Goal: Task Accomplishment & Management: Manage account settings

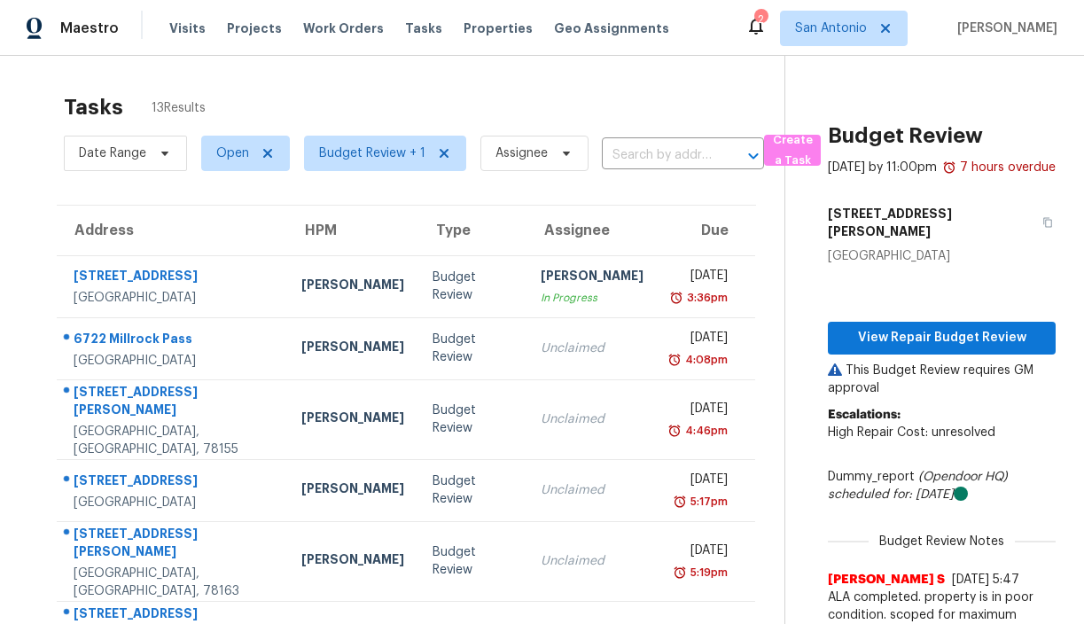
scroll to position [254, 0]
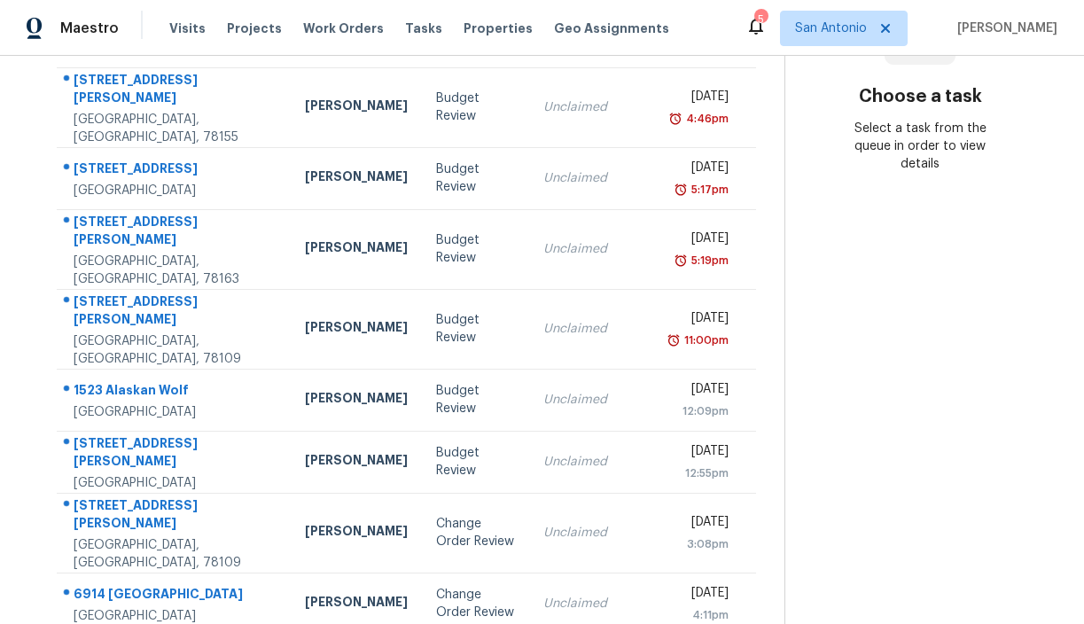
scroll to position [315, 0]
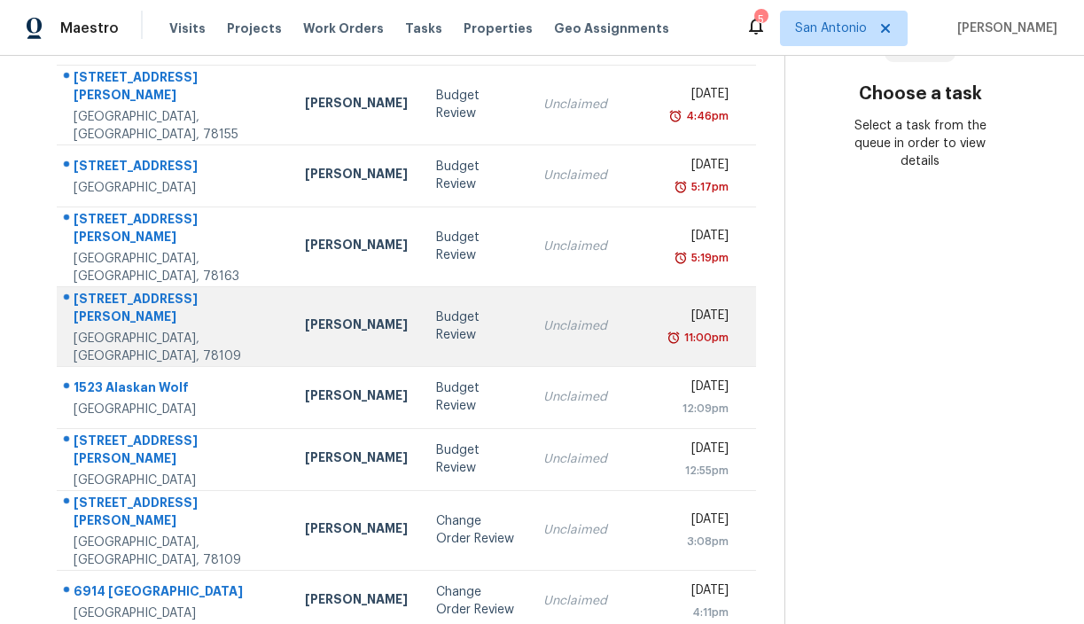
click at [148, 288] on div at bounding box center [167, 299] width 219 height 23
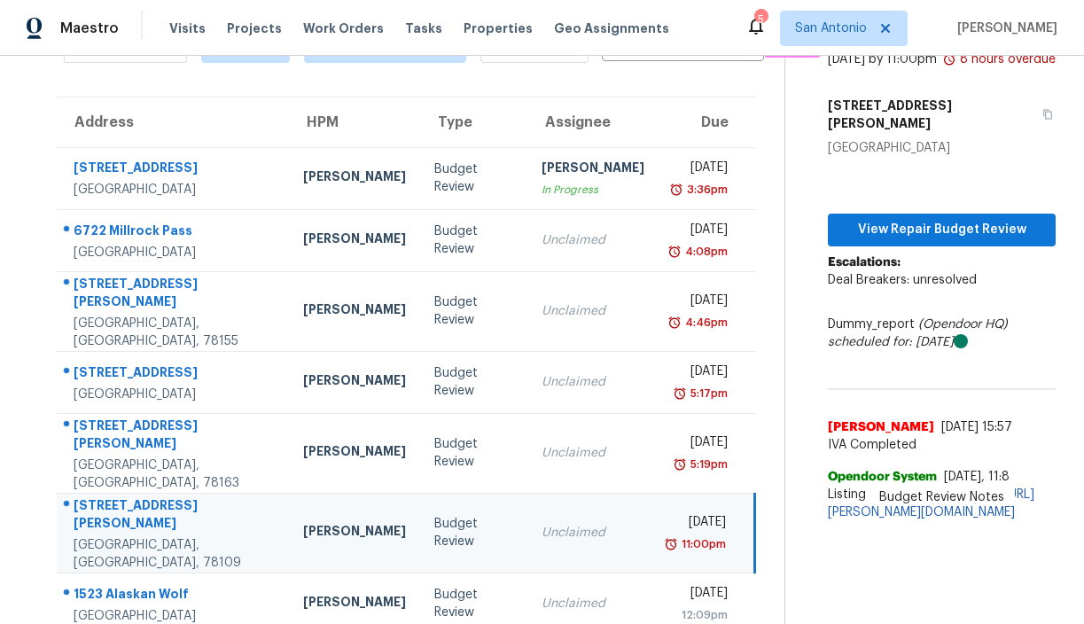
scroll to position [47, 0]
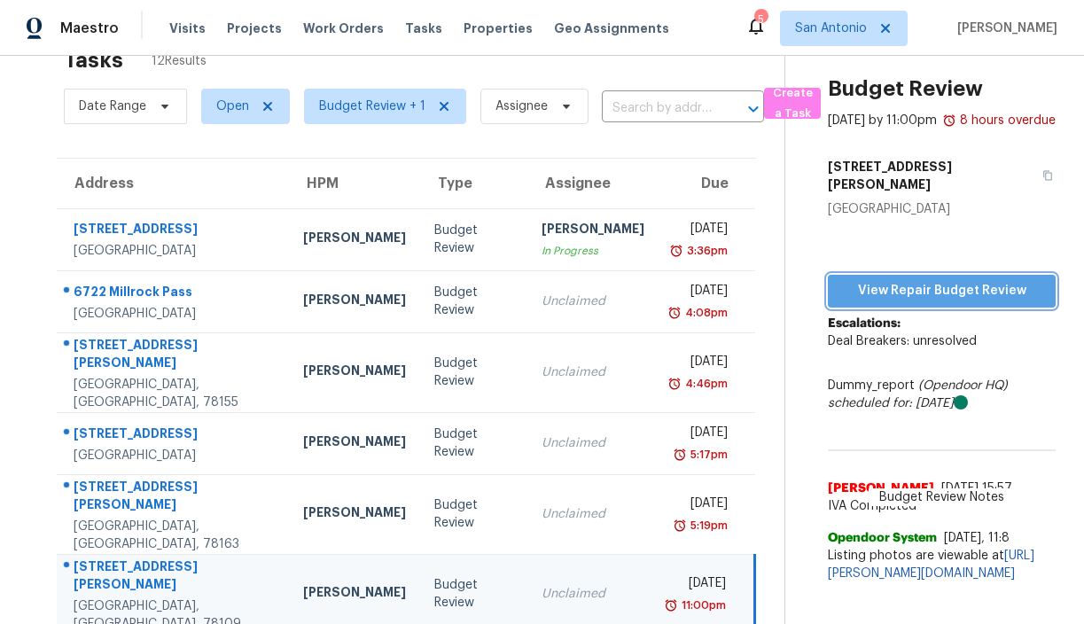
click at [917, 280] on span "View Repair Budget Review" at bounding box center [941, 291] width 199 height 22
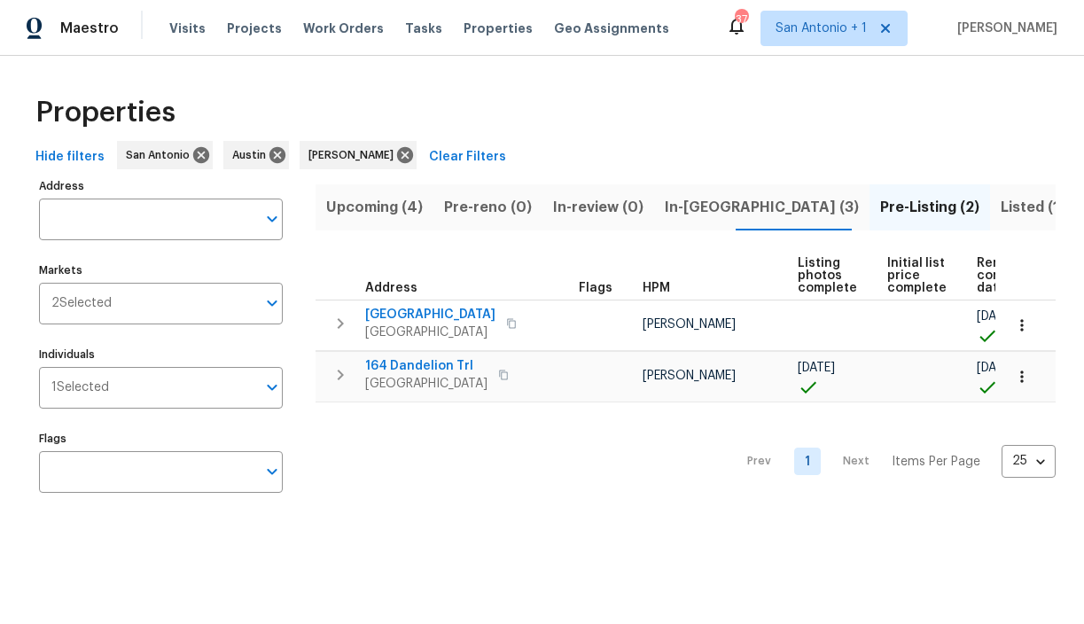
scroll to position [0, 59]
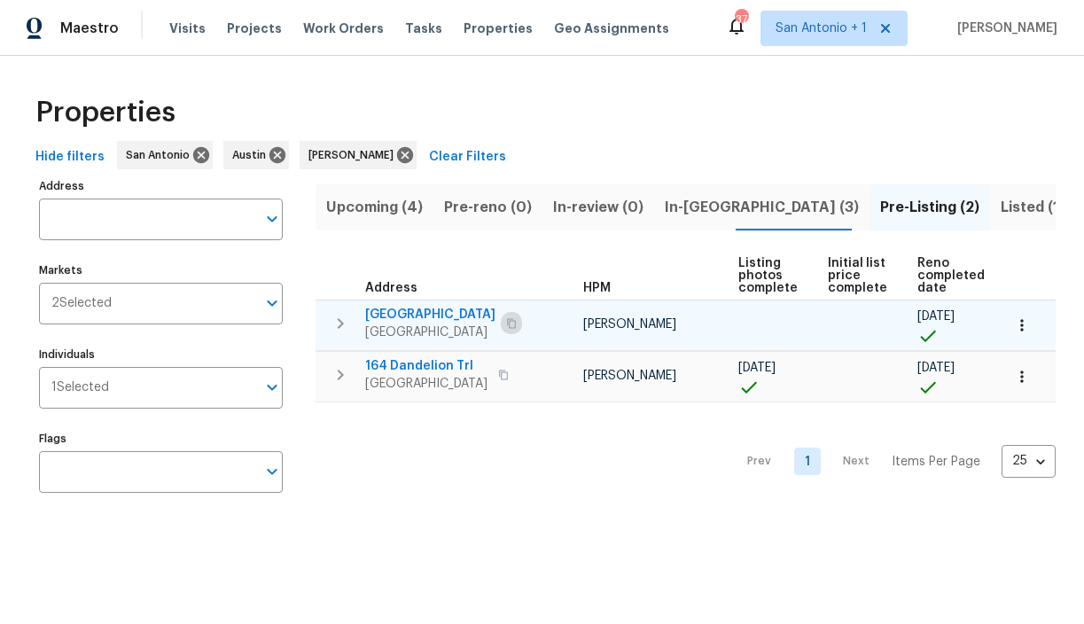
click at [517, 328] on icon "button" at bounding box center [511, 323] width 11 height 11
click at [453, 314] on span "124 Blossom Valley Strm" at bounding box center [430, 315] width 130 height 18
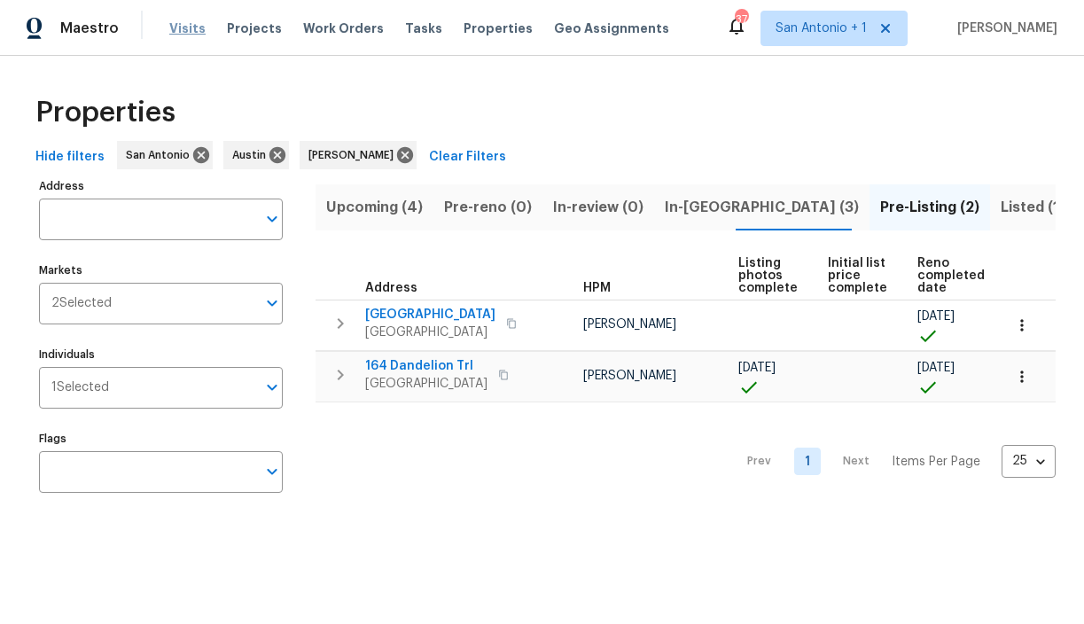
click at [186, 25] on span "Visits" at bounding box center [187, 28] width 36 height 18
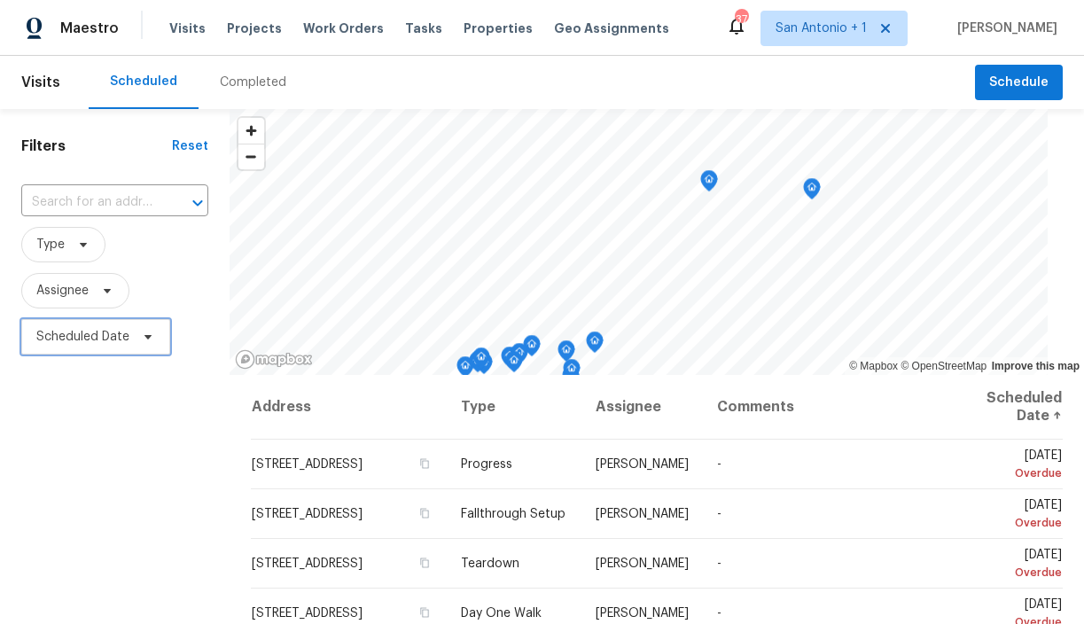
click at [151, 339] on icon at bounding box center [148, 337] width 14 height 14
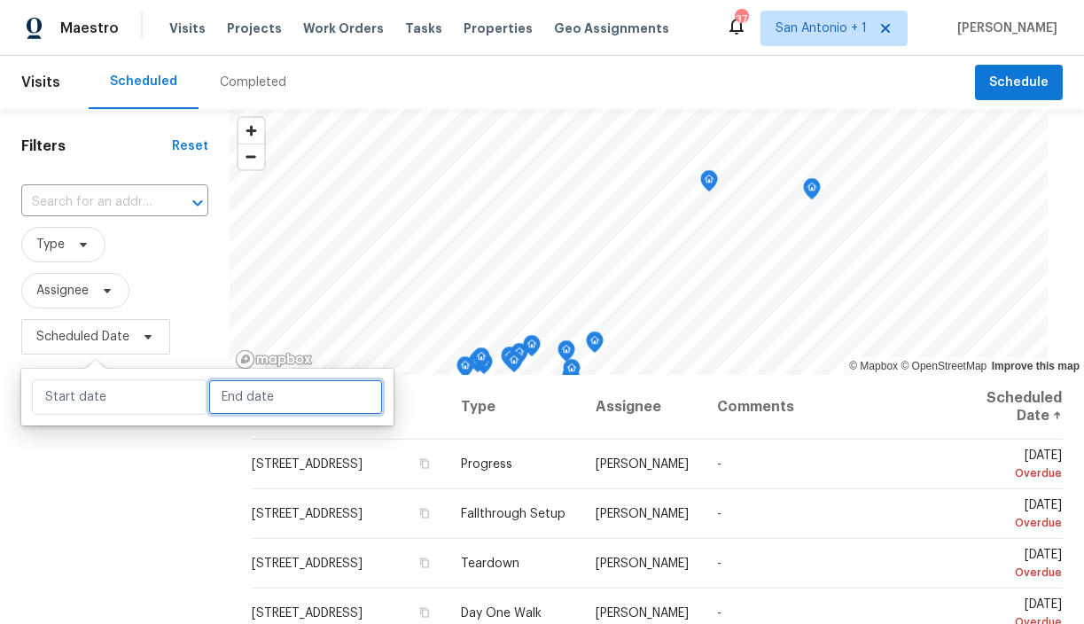
click at [211, 401] on input "text" at bounding box center [295, 396] width 175 height 35
select select "8"
select select "2025"
select select "9"
select select "2025"
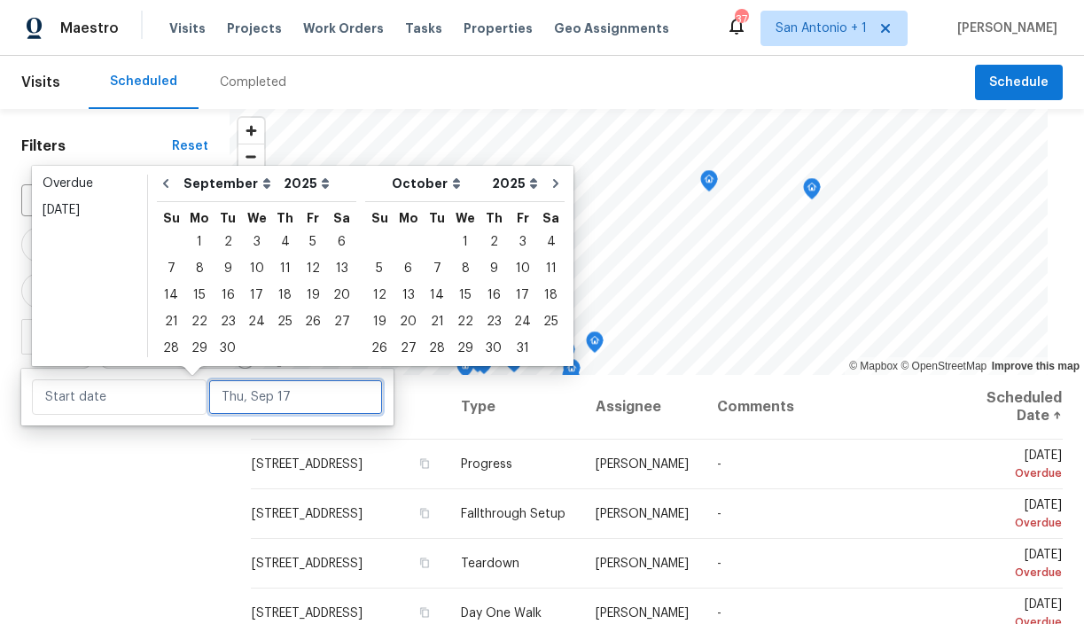
type input "Tue, Sep 30"
click at [246, 295] on div "17" at bounding box center [256, 295] width 29 height 25
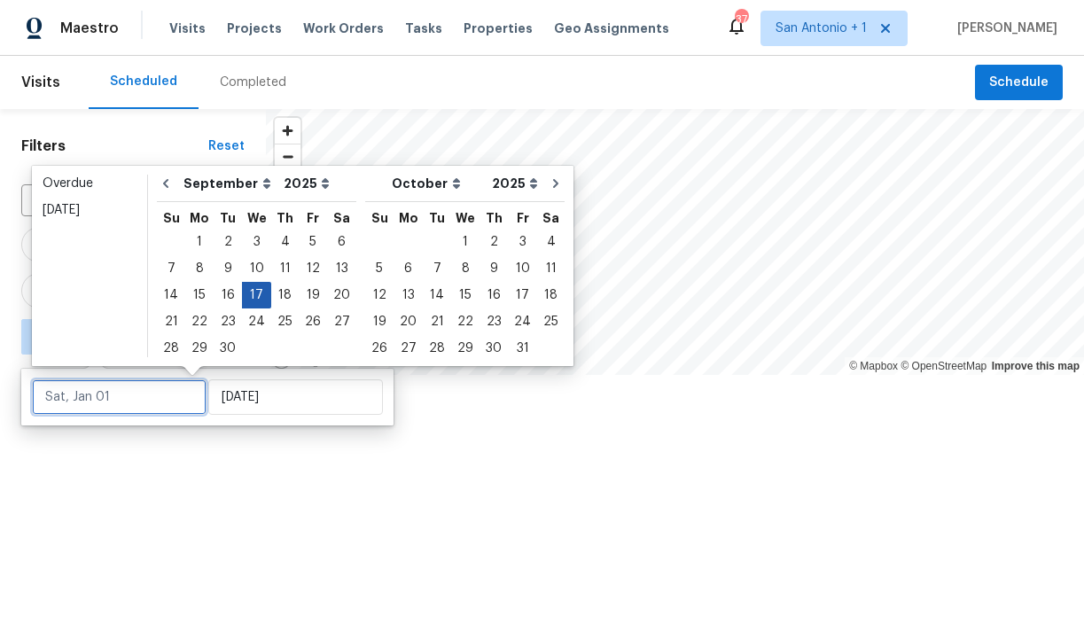
type input "Wed, Sep 17"
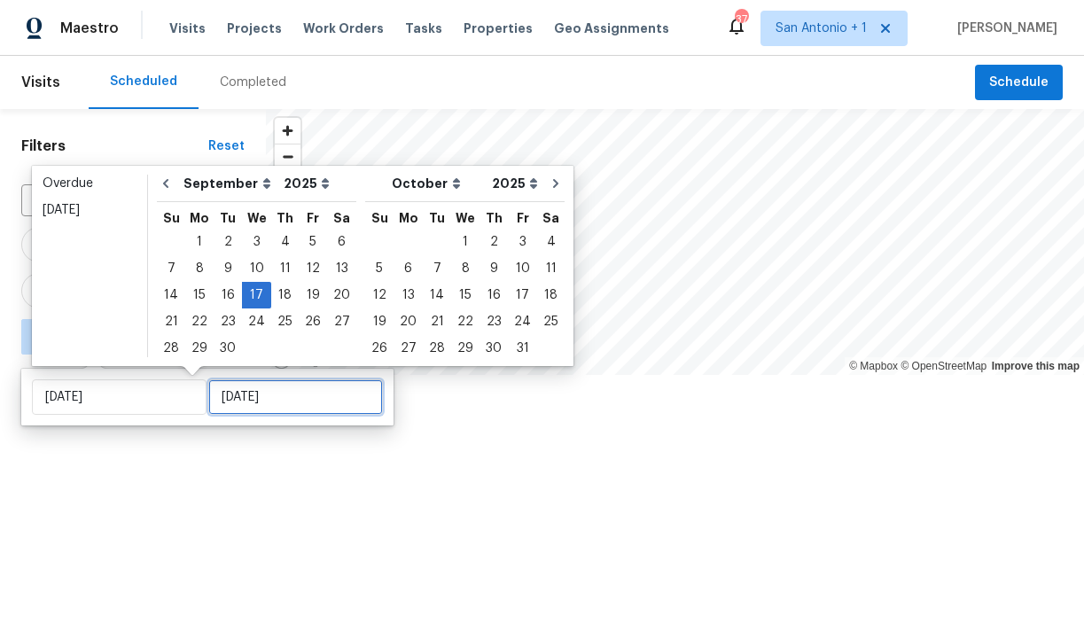
type input "Tue, Sep 30"
type input "Wed, Sep 17"
click at [175, 463] on div at bounding box center [542, 312] width 1084 height 624
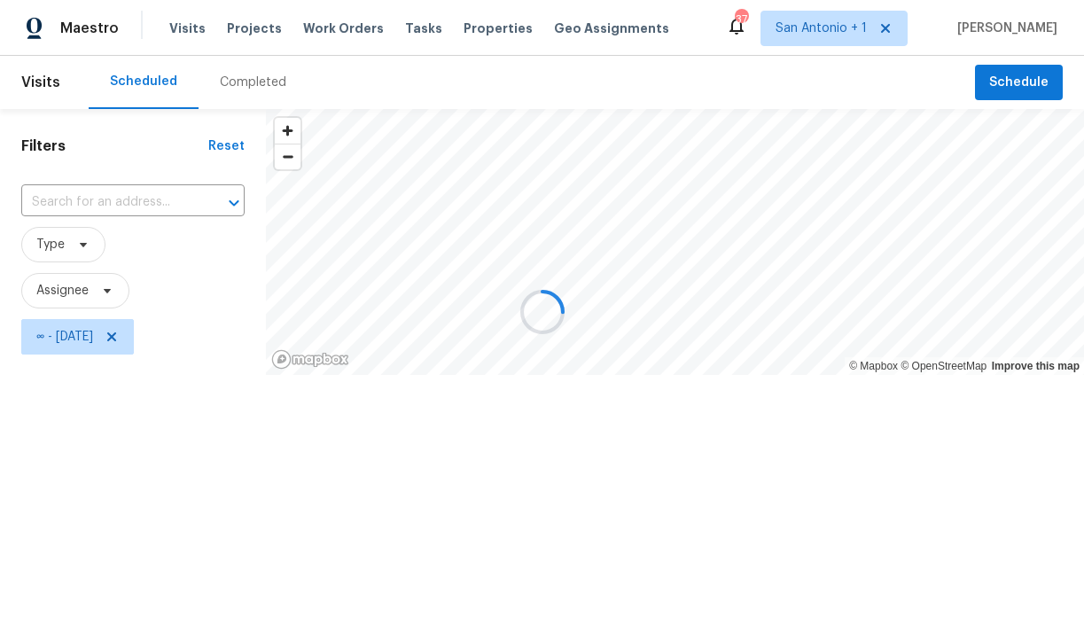
click at [106, 292] on div at bounding box center [542, 312] width 1084 height 624
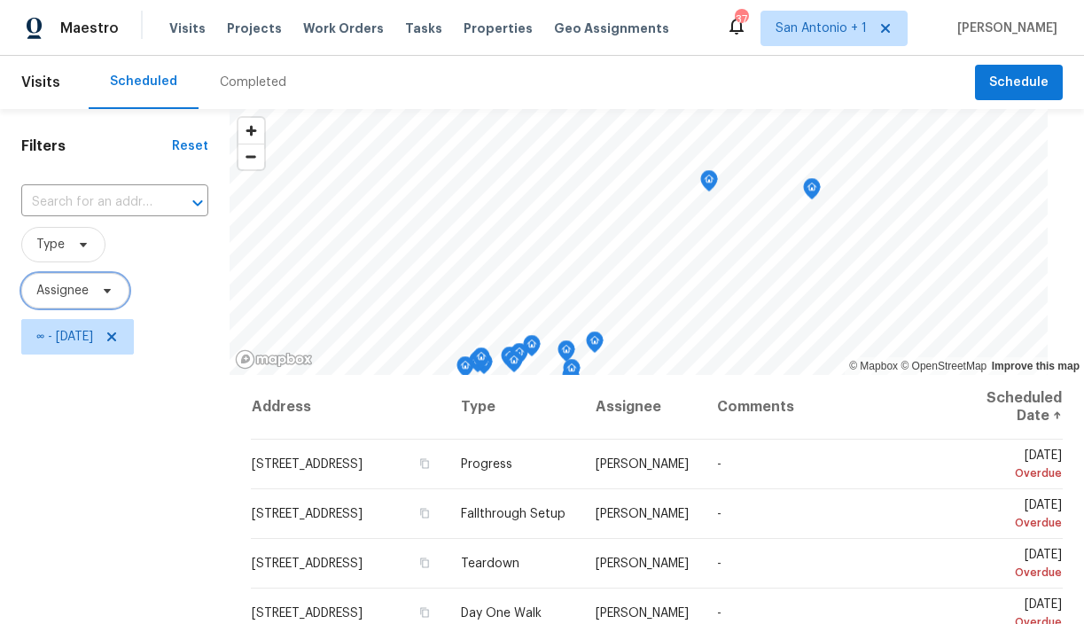
click at [97, 284] on span at bounding box center [104, 291] width 19 height 14
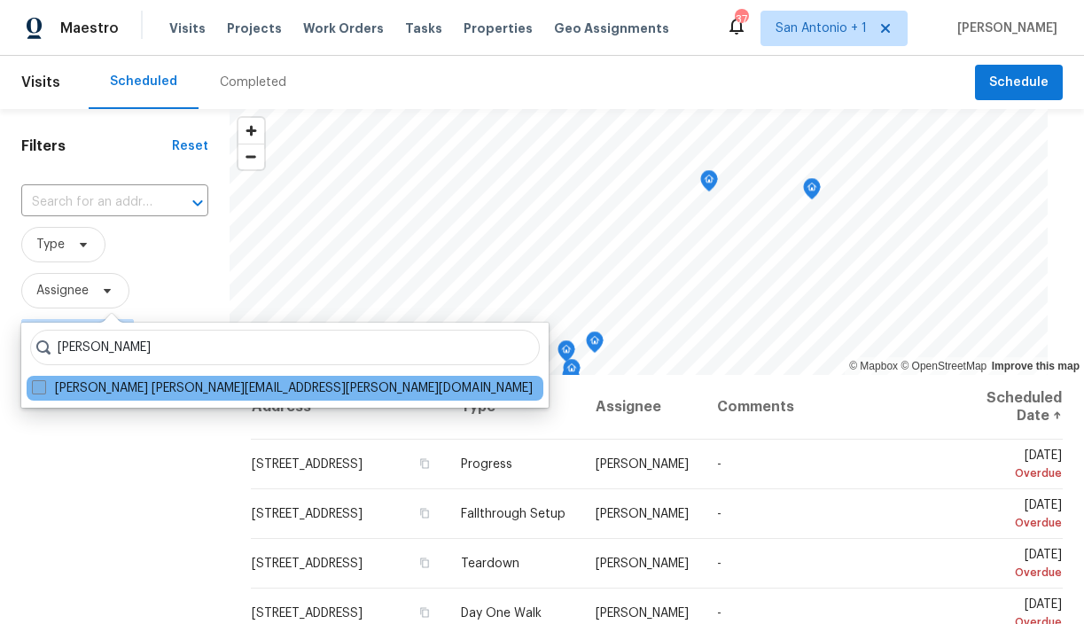
type input "chris fuentes"
click at [80, 389] on label "Chris Fuentes chris.fuentes@opendoor.com" at bounding box center [282, 388] width 501 height 18
click at [43, 389] on input "Chris Fuentes chris.fuentes@opendoor.com" at bounding box center [38, 385] width 12 height 12
checkbox input "true"
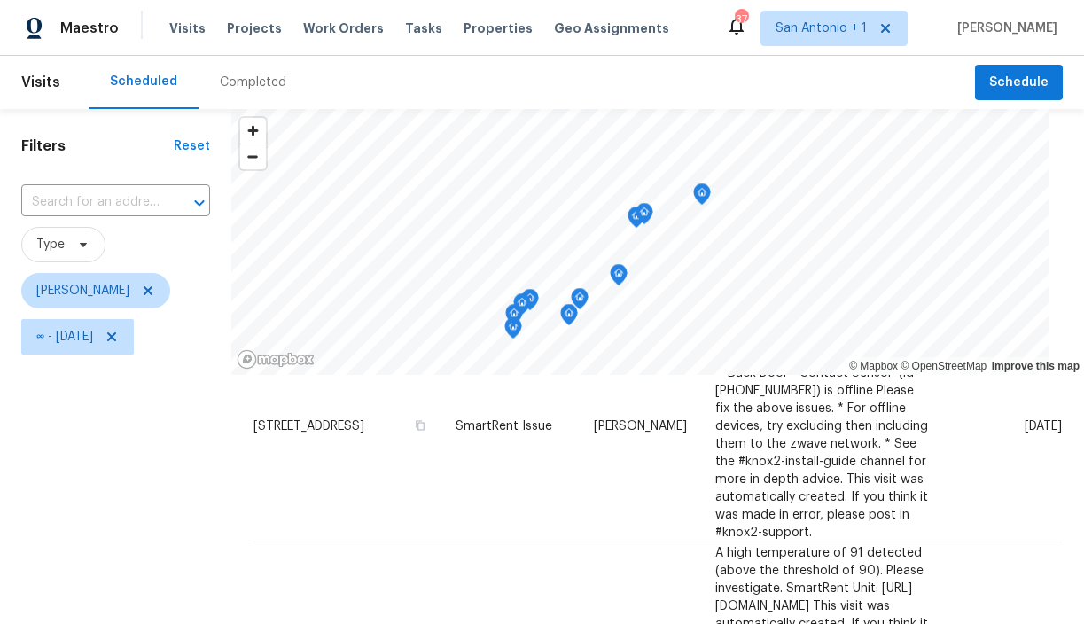
click at [694, 192] on icon "Map marker" at bounding box center [702, 194] width 16 height 20
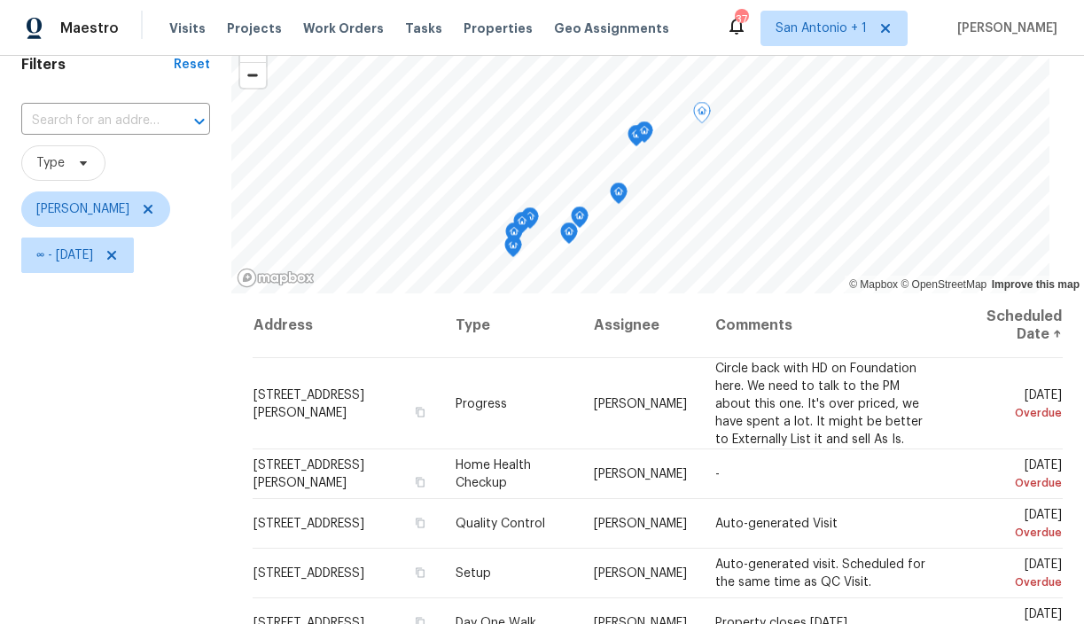
scroll to position [90, 0]
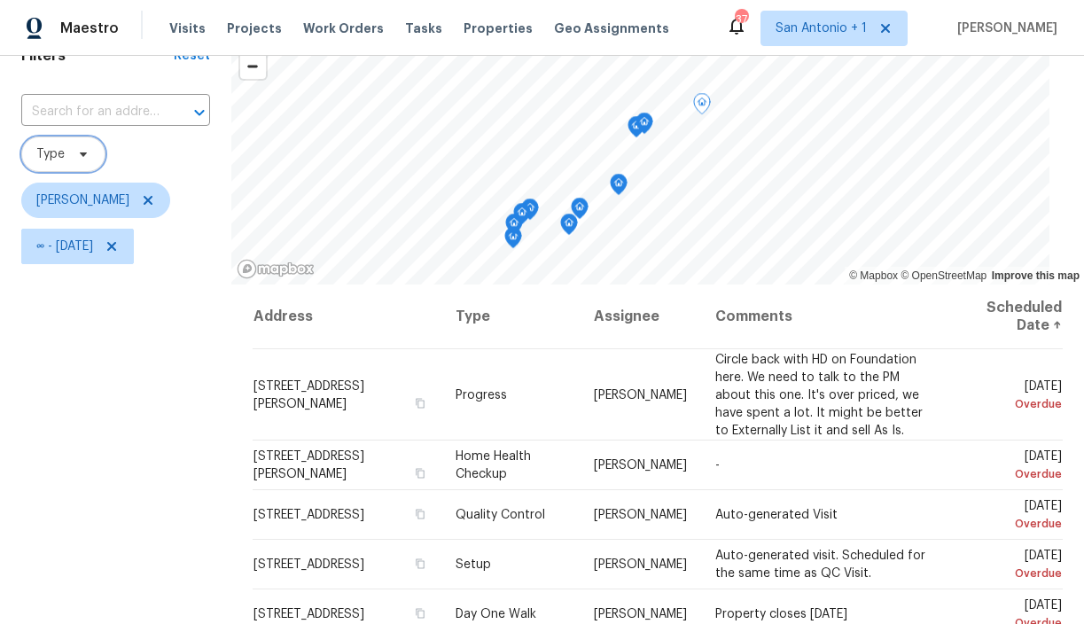
click at [72, 152] on span at bounding box center [80, 154] width 19 height 14
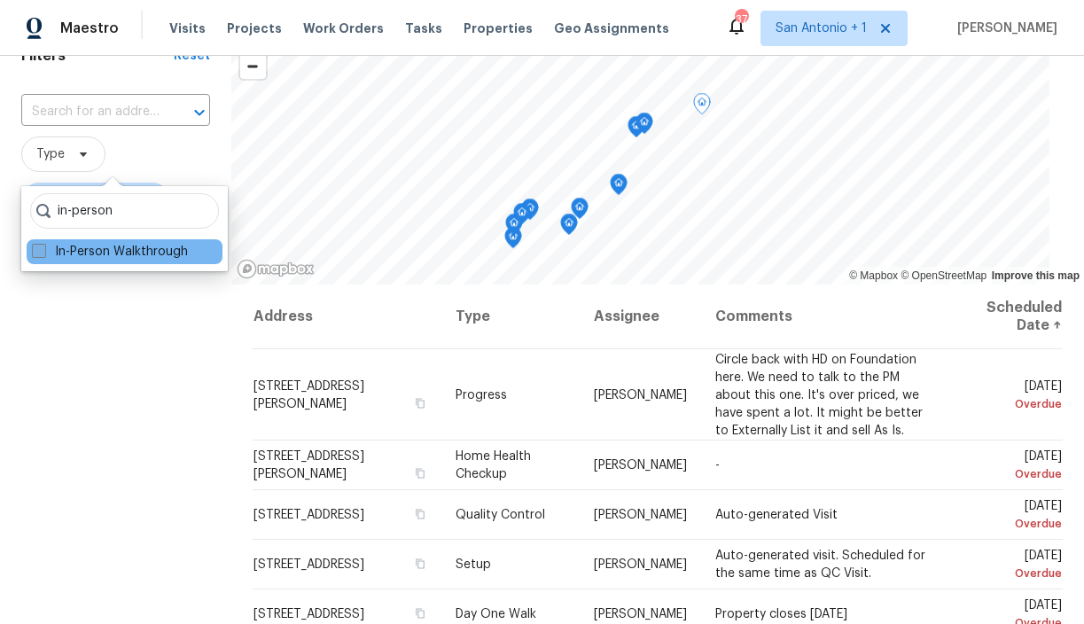
type input "in-person"
click at [70, 247] on label "In-Person Walkthrough" at bounding box center [110, 252] width 156 height 18
click at [43, 247] on input "In-Person Walkthrough" at bounding box center [38, 249] width 12 height 12
checkbox input "true"
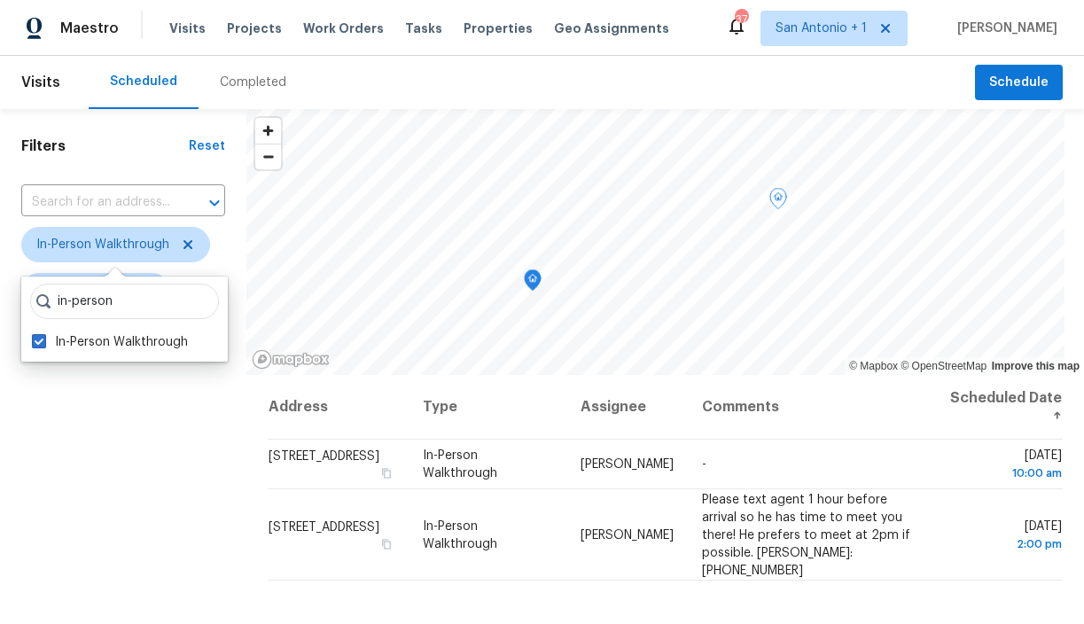
click at [195, 401] on div "Filters Reset ​ In-Person Walkthrough Chris Fuentes ∞ - Wed, Sep 17" at bounding box center [123, 491] width 246 height 765
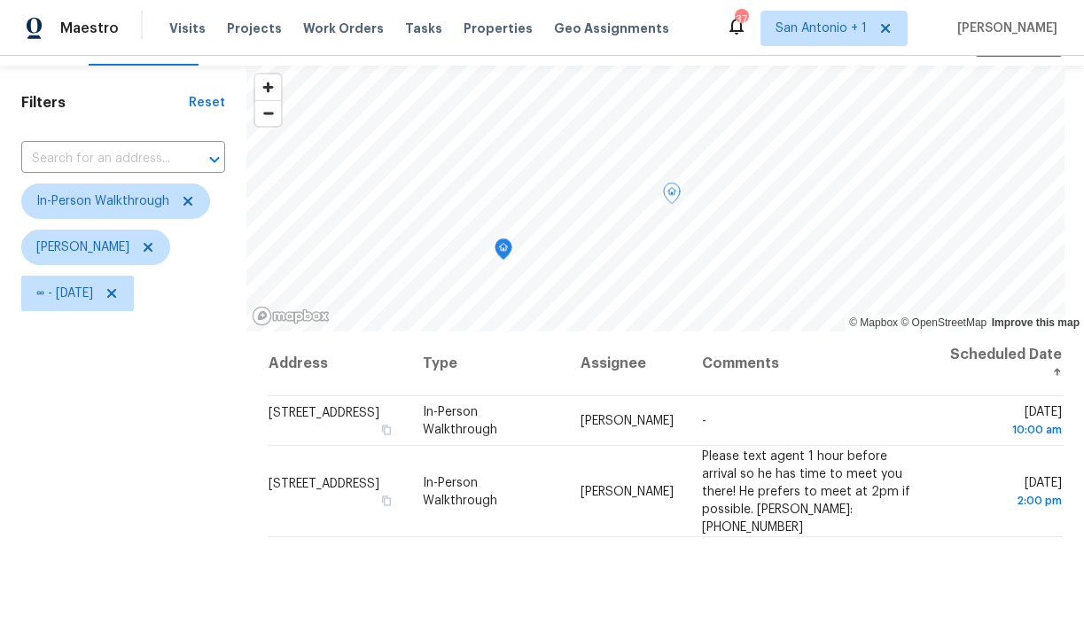
scroll to position [43, 0]
click at [97, 199] on span "In-Person Walkthrough" at bounding box center [102, 202] width 133 height 18
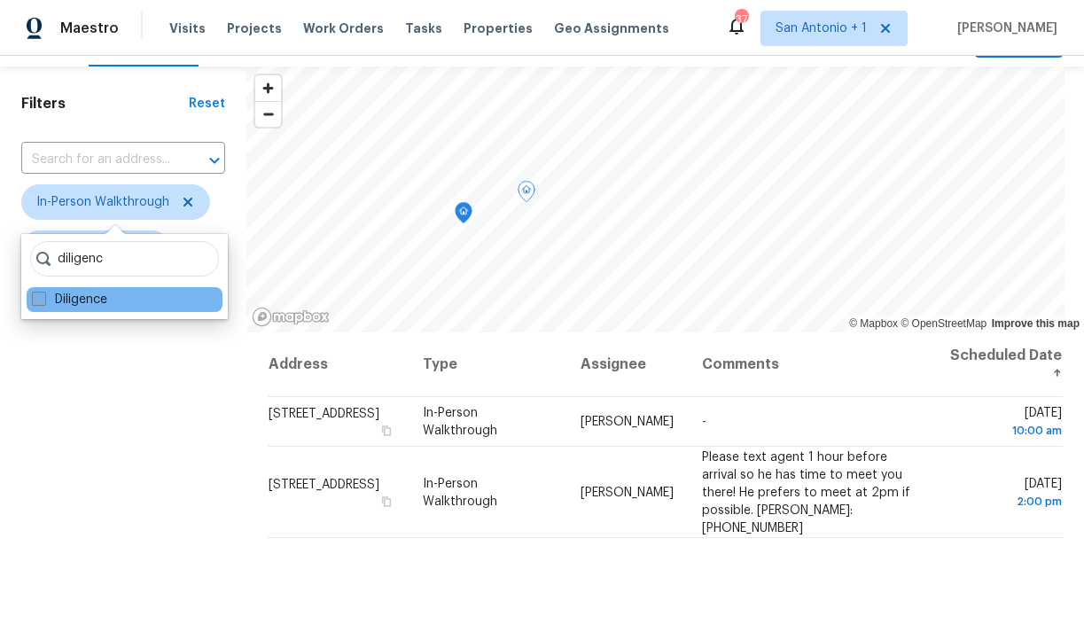
type input "diligenc"
click at [76, 303] on label "Diligence" at bounding box center [69, 300] width 75 height 18
click at [43, 302] on input "Diligence" at bounding box center [38, 297] width 12 height 12
checkbox input "true"
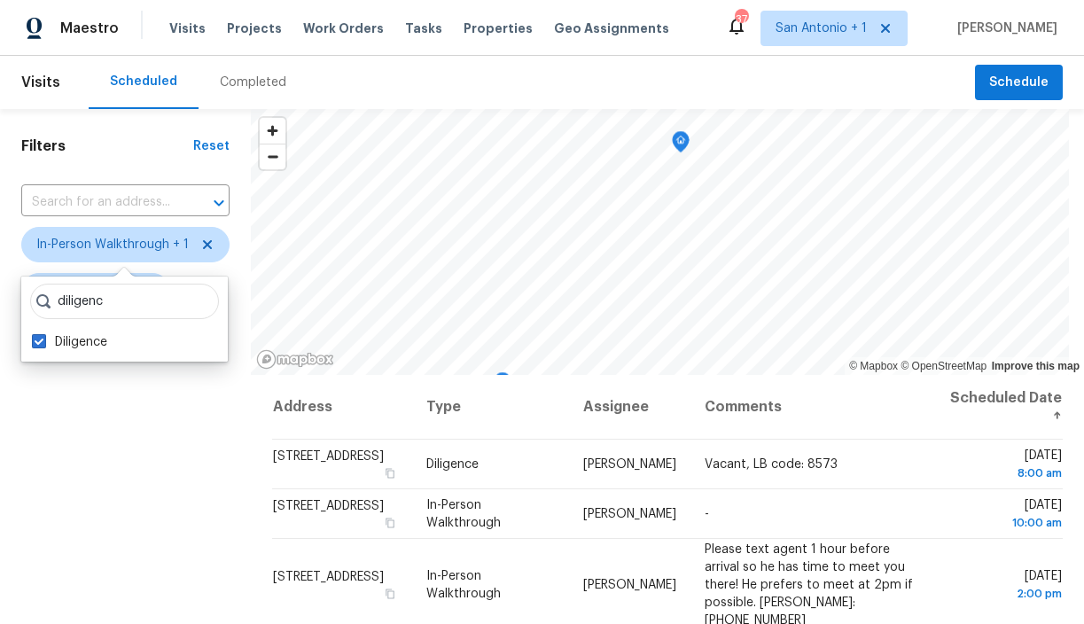
click at [147, 408] on div "Filters Reset ​ In-Person Walkthrough + 1 Chris Fuentes ∞ - Wed, Sep 17" at bounding box center [125, 491] width 251 height 765
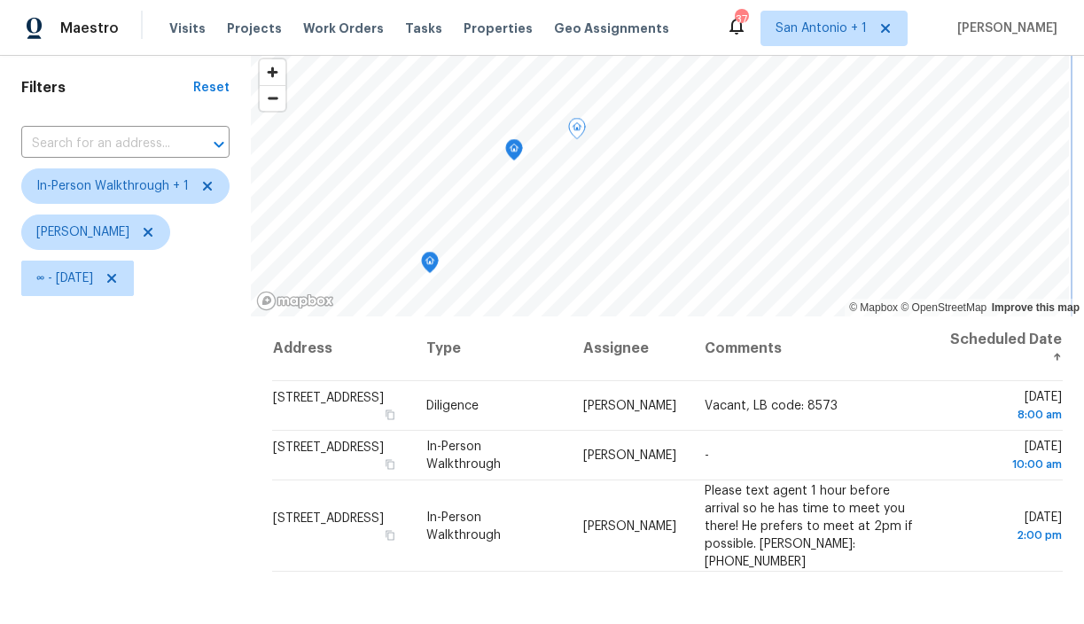
scroll to position [54, 0]
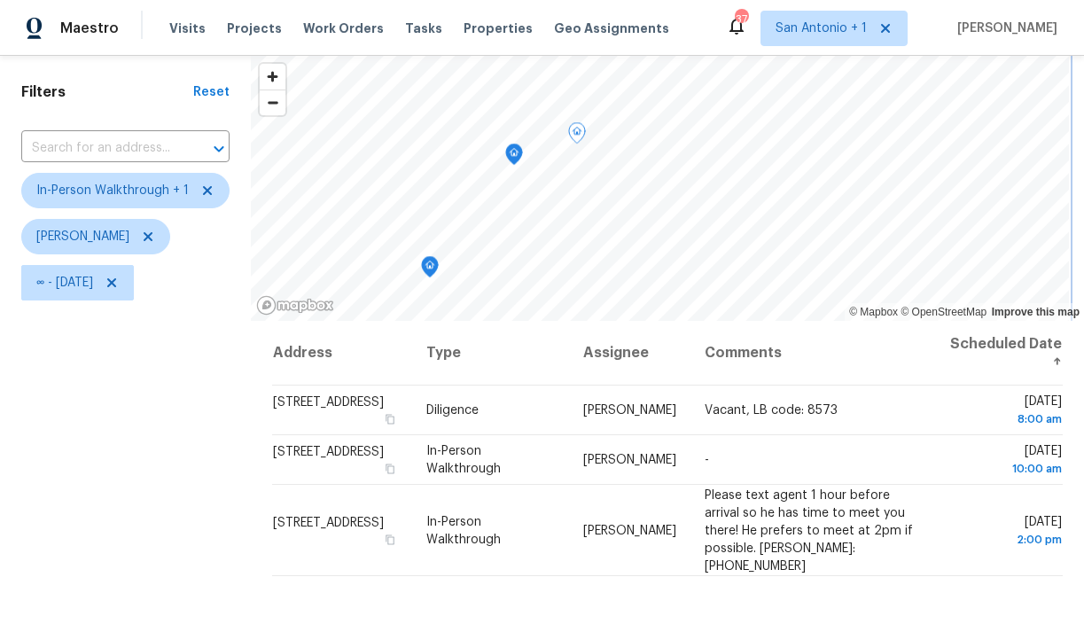
click at [512, 154] on icon "Map marker" at bounding box center [514, 154] width 16 height 20
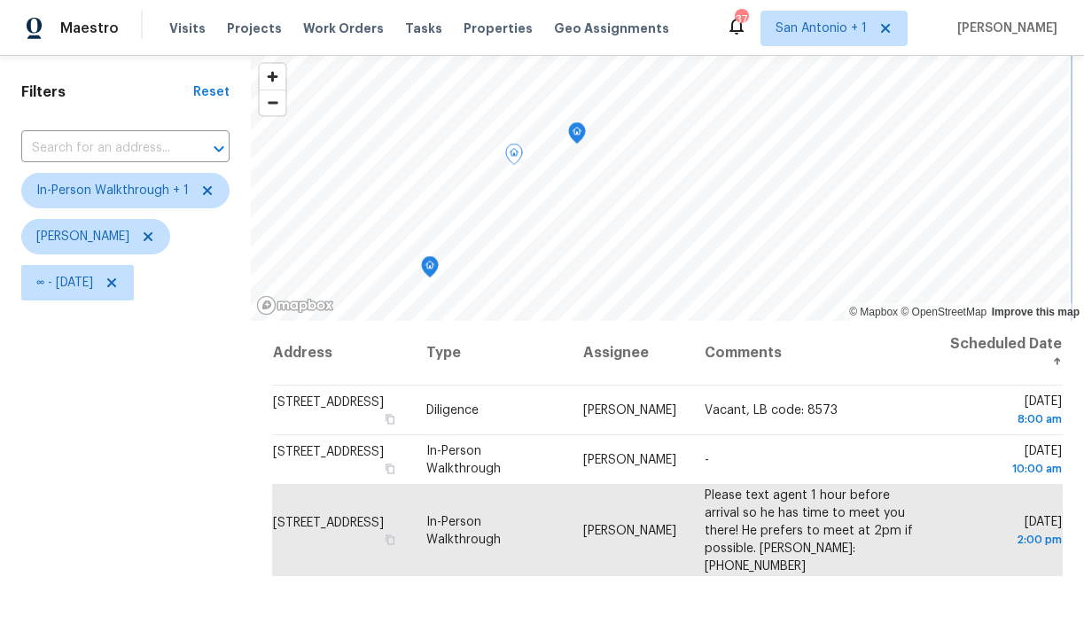
click at [576, 134] on icon "Map marker" at bounding box center [577, 133] width 2 height 3
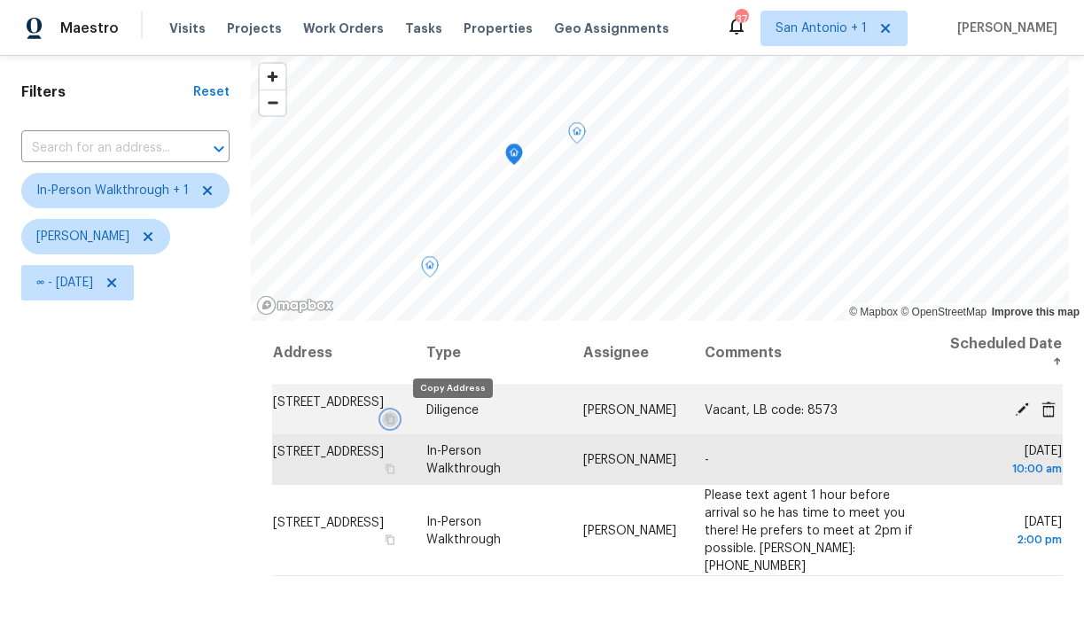
click at [395, 417] on icon "button" at bounding box center [390, 419] width 11 height 11
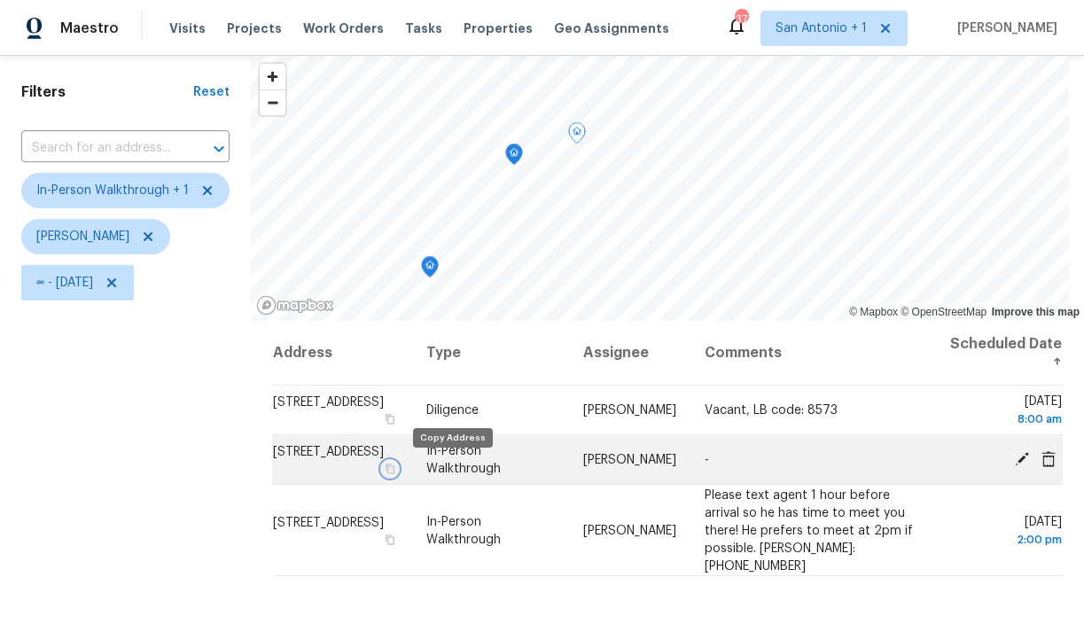
click at [395, 466] on icon "button" at bounding box center [390, 468] width 11 height 11
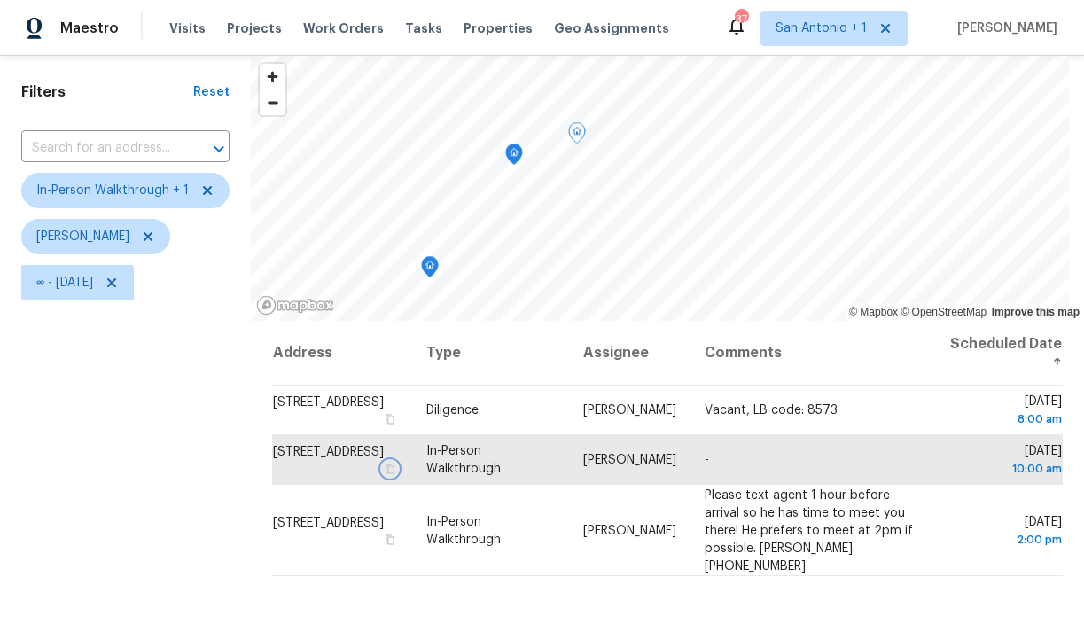
click at [513, 152] on icon "Map marker" at bounding box center [514, 154] width 16 height 20
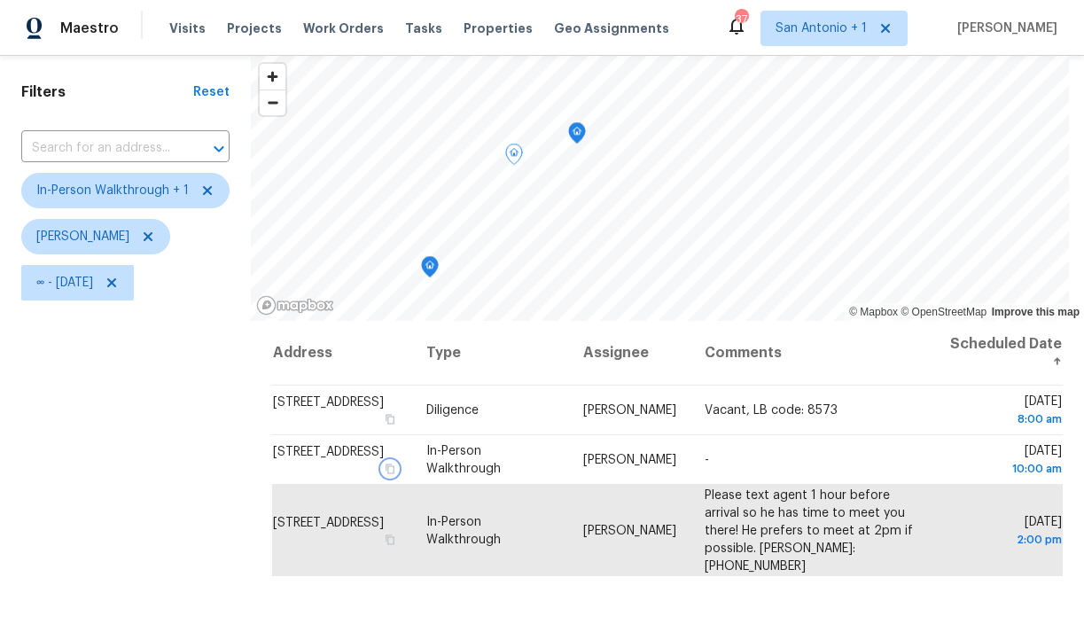
click at [575, 135] on icon "Map marker" at bounding box center [577, 133] width 16 height 20
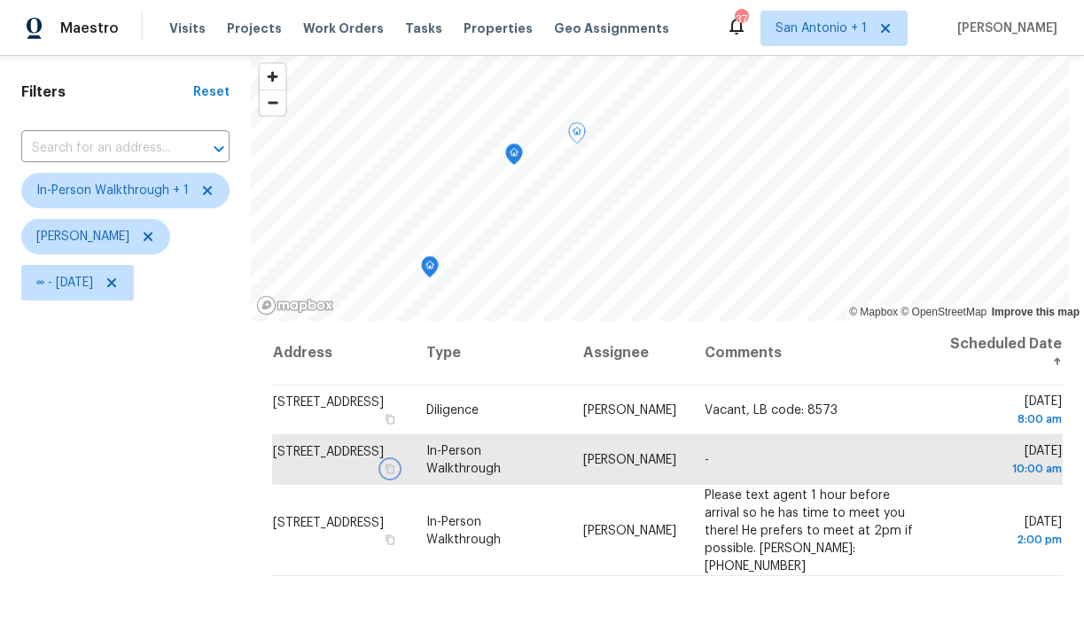
click at [510, 158] on icon "Map marker" at bounding box center [514, 154] width 16 height 20
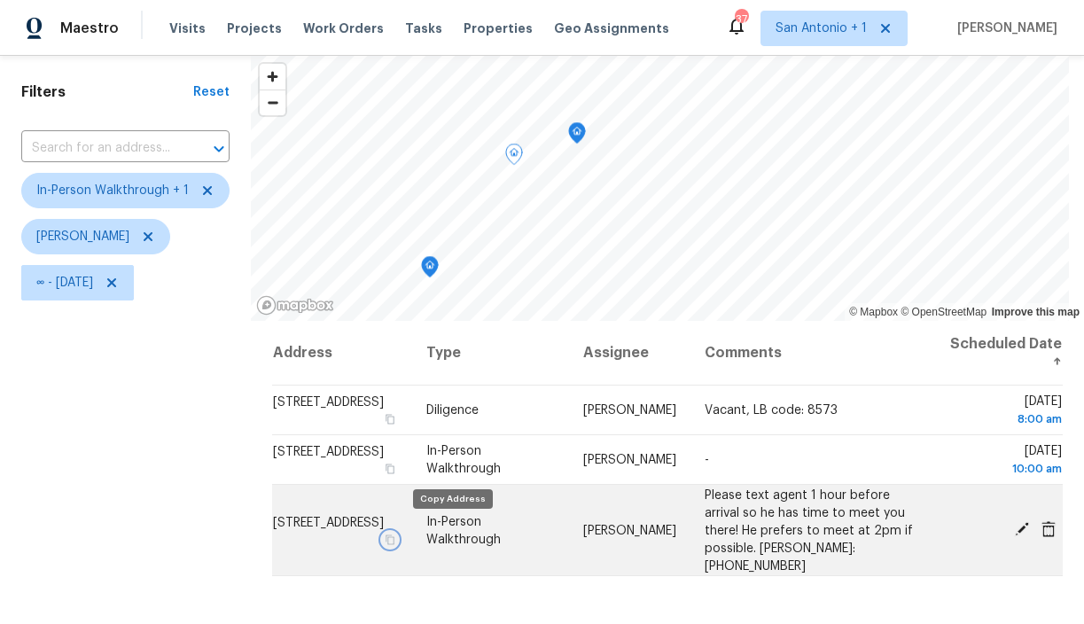
click at [395, 534] on icon "button" at bounding box center [390, 539] width 9 height 10
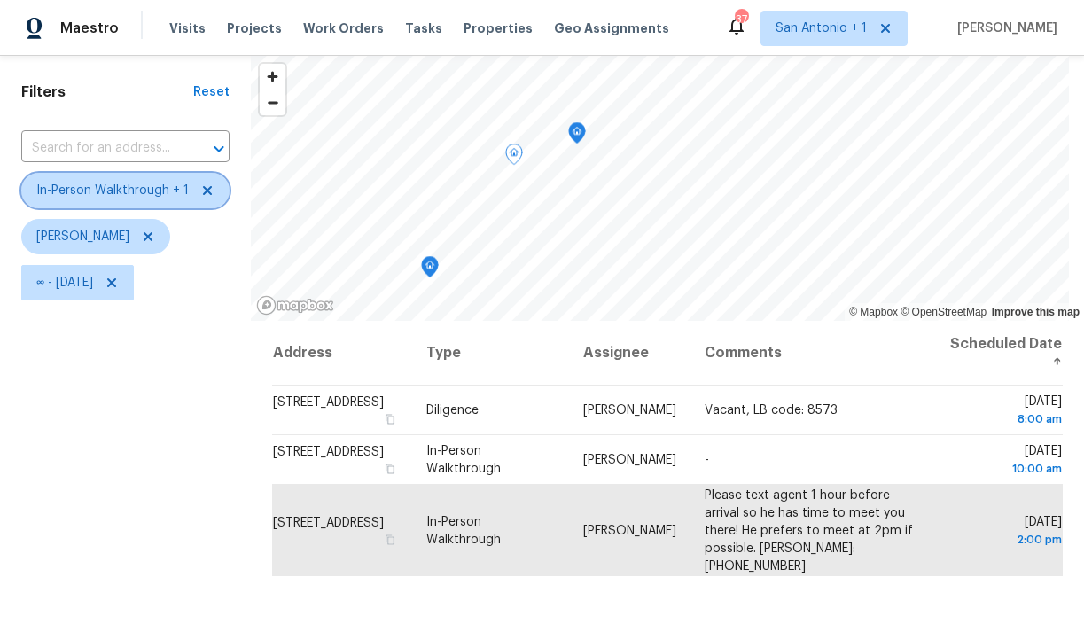
click at [204, 191] on icon at bounding box center [207, 190] width 9 height 9
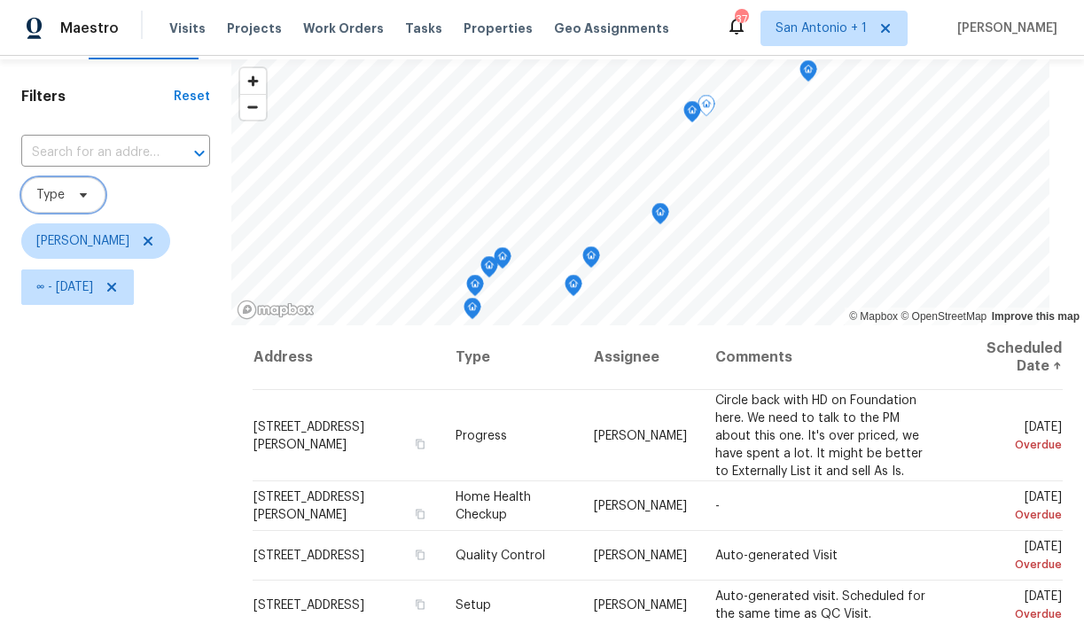
scroll to position [42, 0]
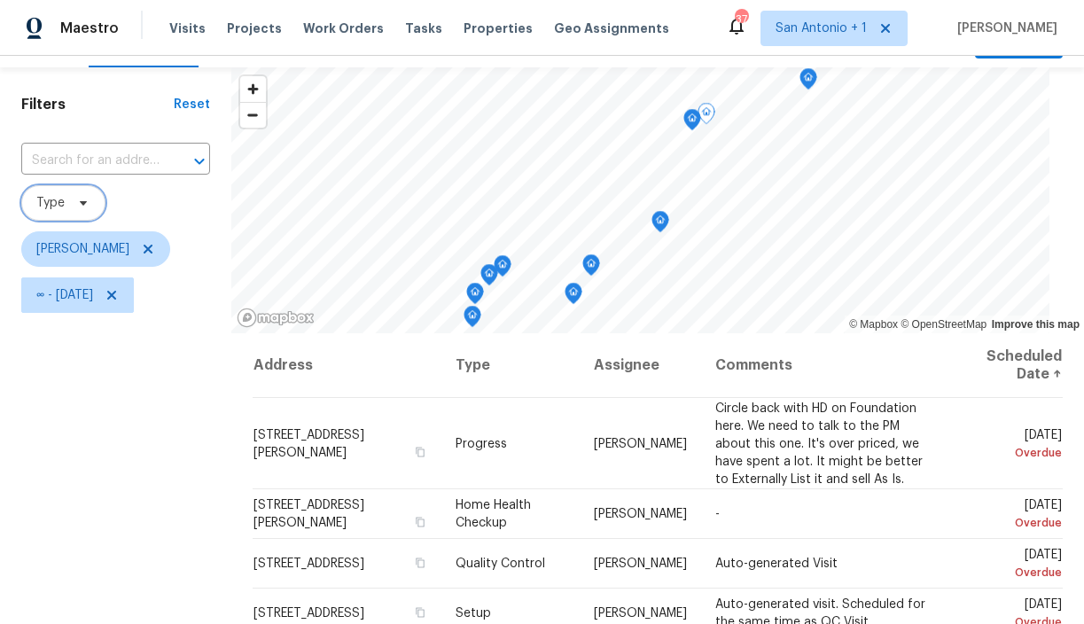
click at [684, 117] on icon "Map marker" at bounding box center [692, 120] width 16 height 20
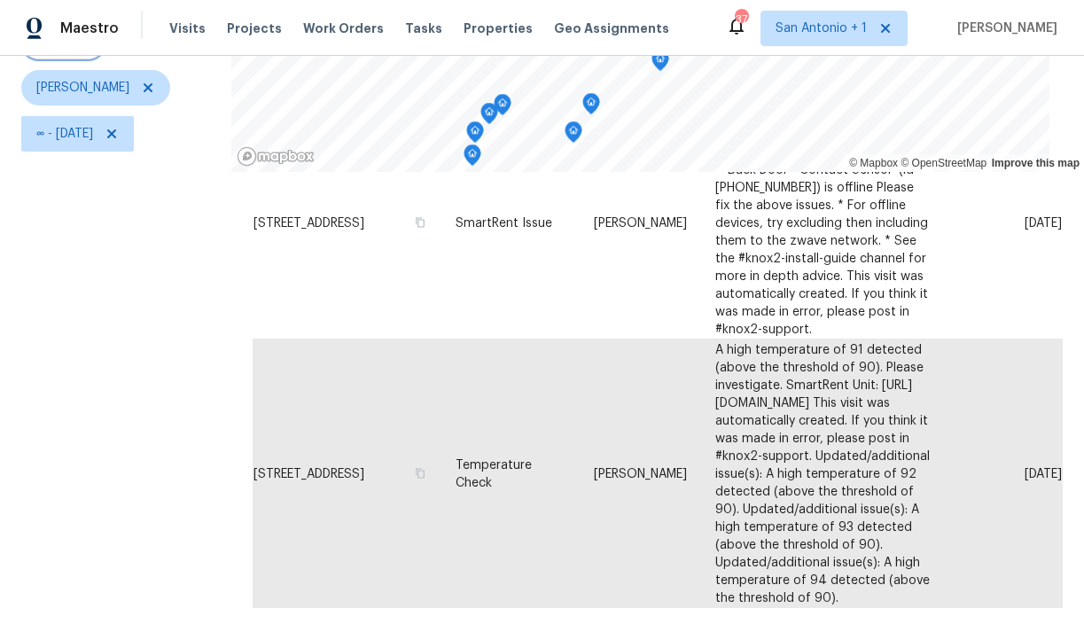
scroll to position [250, 0]
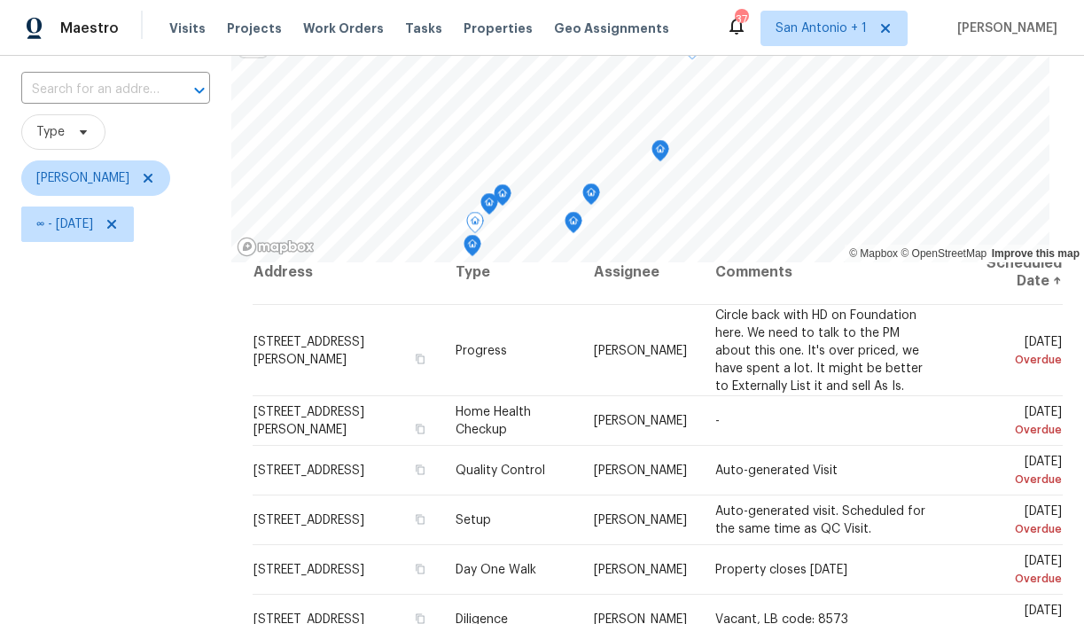
scroll to position [21, 0]
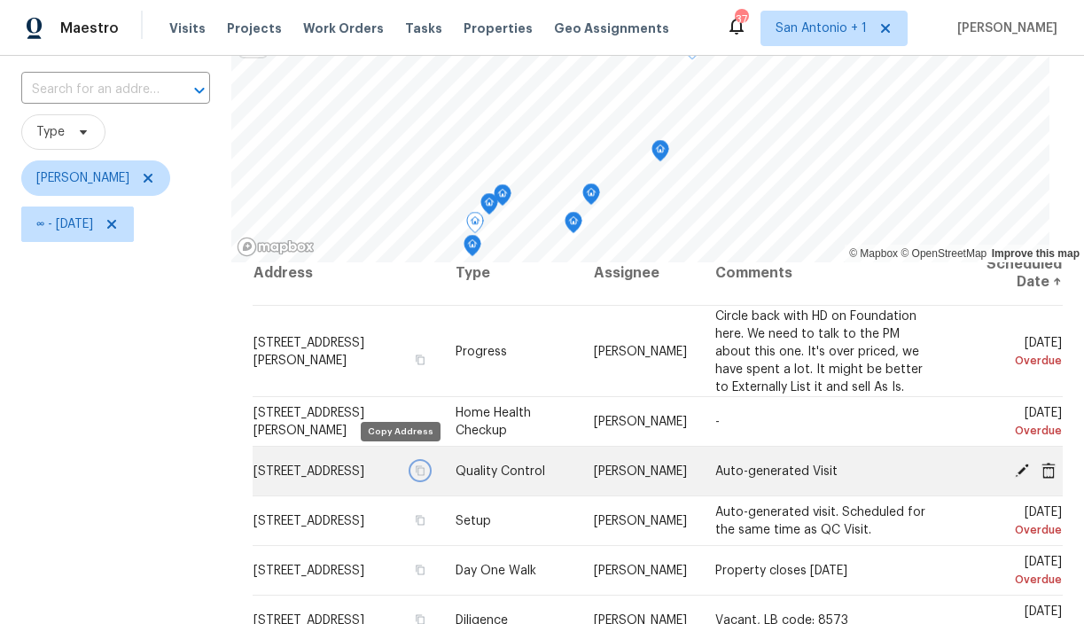
click at [416, 465] on icon "button" at bounding box center [420, 470] width 9 height 10
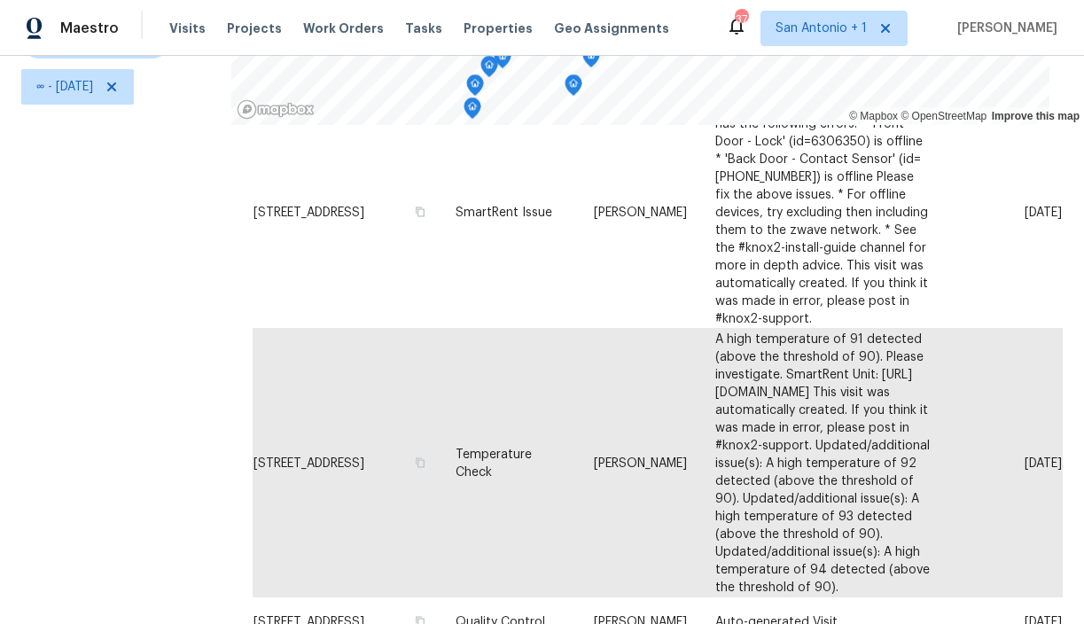
scroll to position [519, 0]
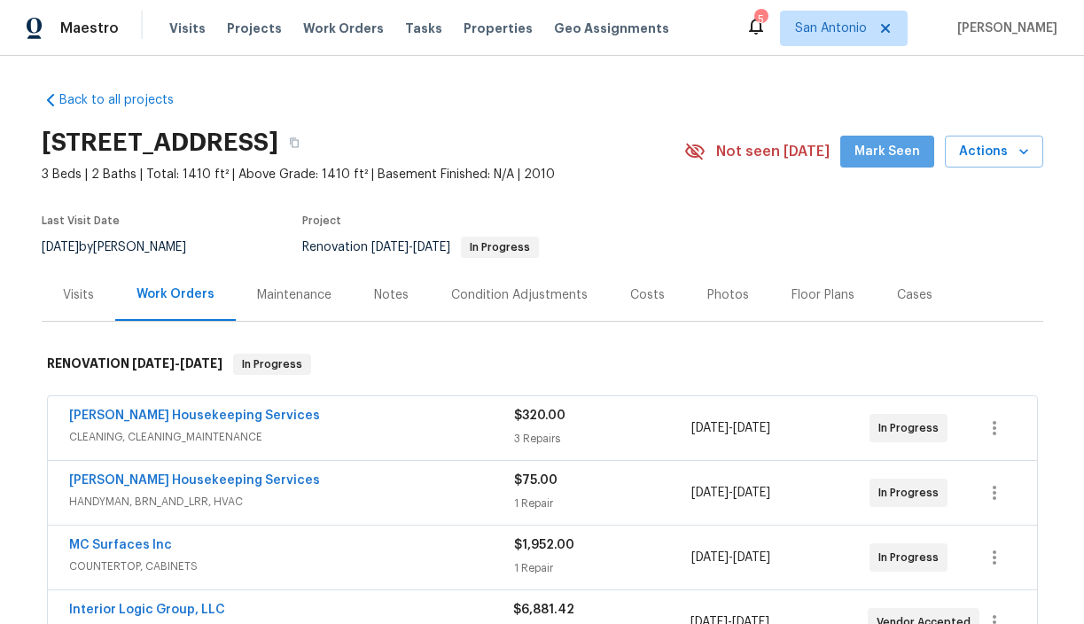
click at [909, 160] on span "Mark Seen" at bounding box center [887, 152] width 66 height 22
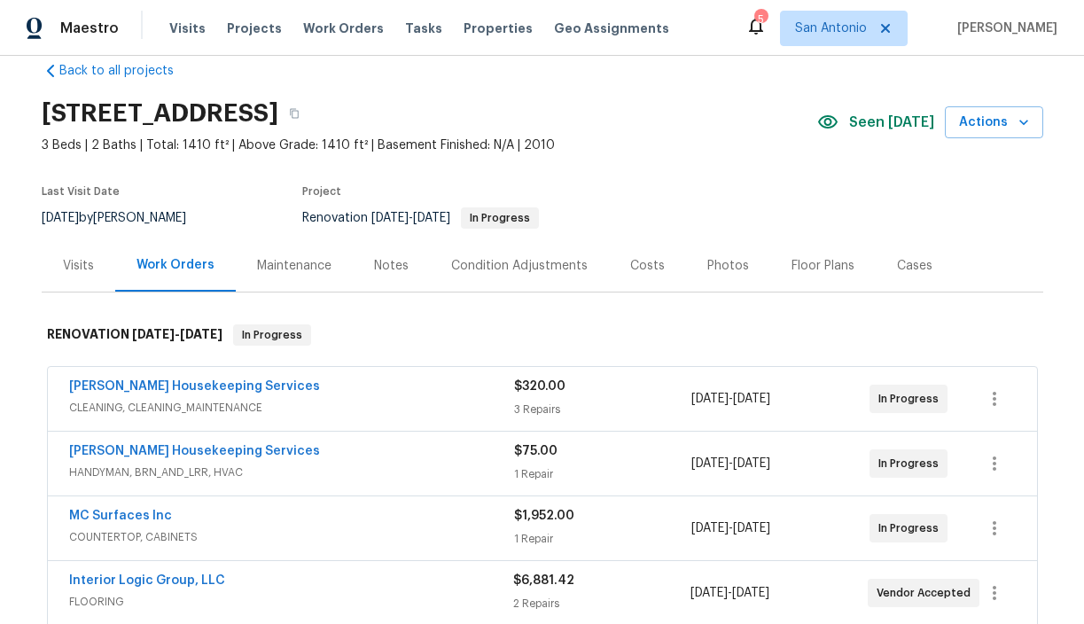
scroll to position [1, 0]
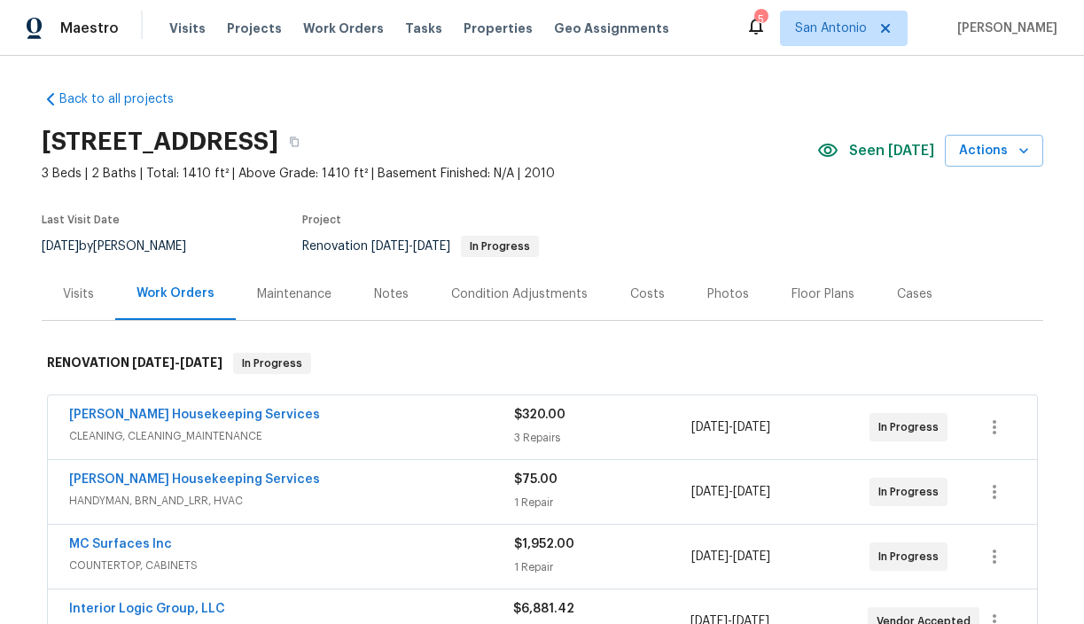
click at [384, 294] on div "Notes" at bounding box center [391, 294] width 35 height 18
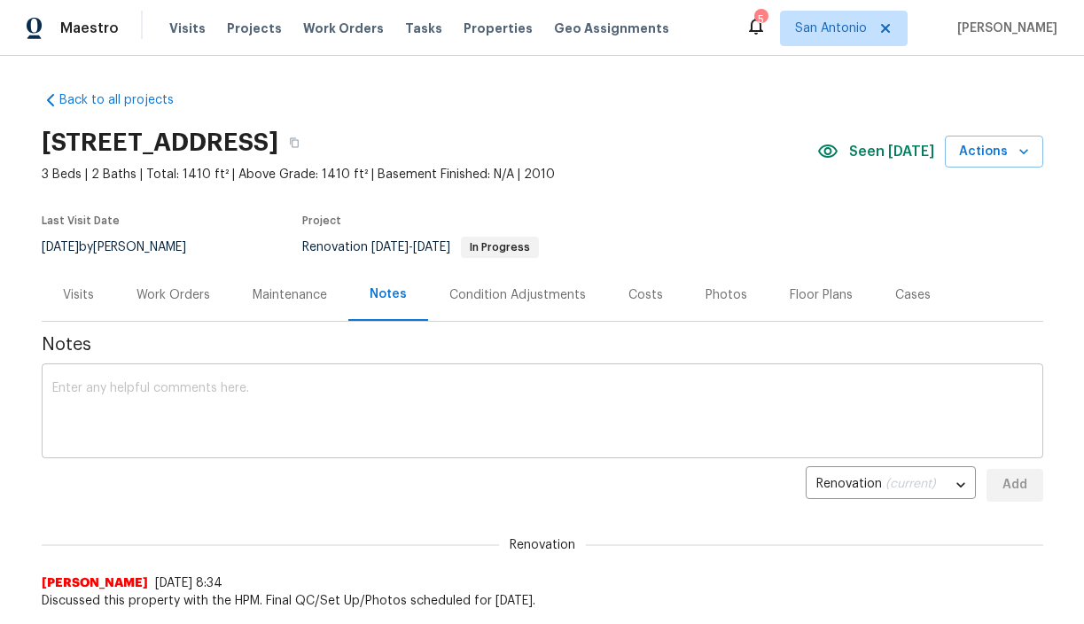
click at [369, 380] on div "x ​" at bounding box center [542, 413] width 1001 height 90
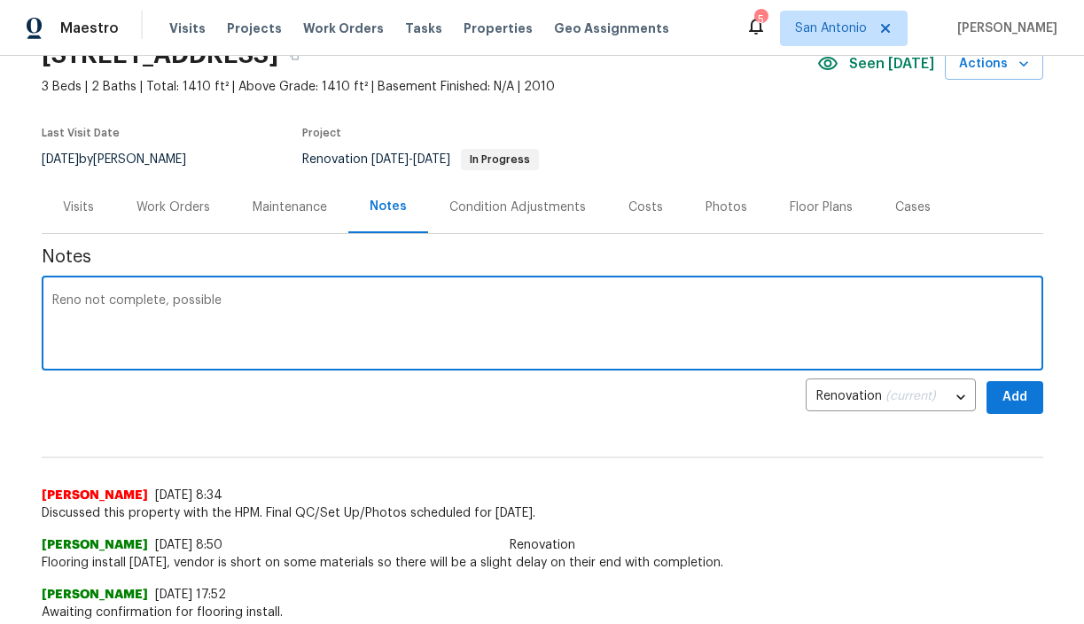
scroll to position [94, 0]
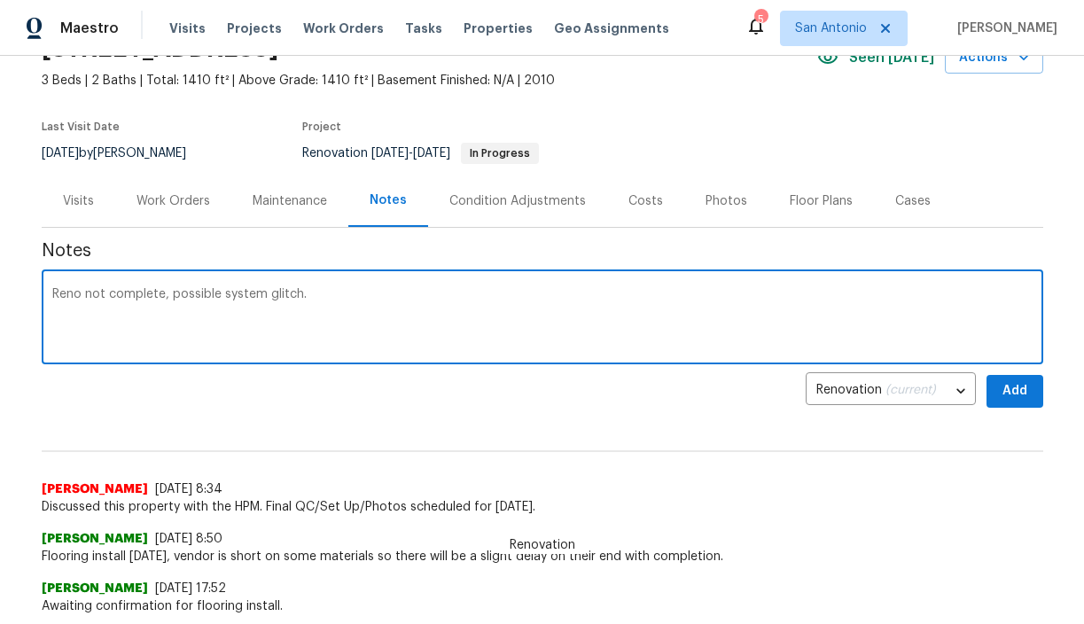
type textarea "Reno not complete, possible system glitch."
click at [1012, 387] on span "Add" at bounding box center [1015, 391] width 28 height 22
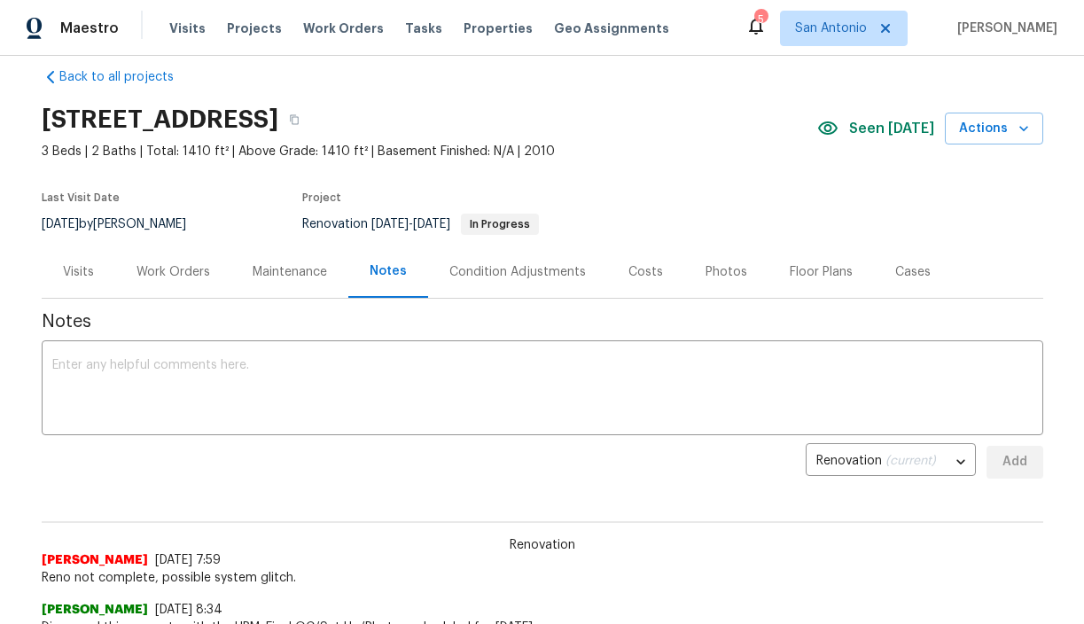
scroll to position [0, 0]
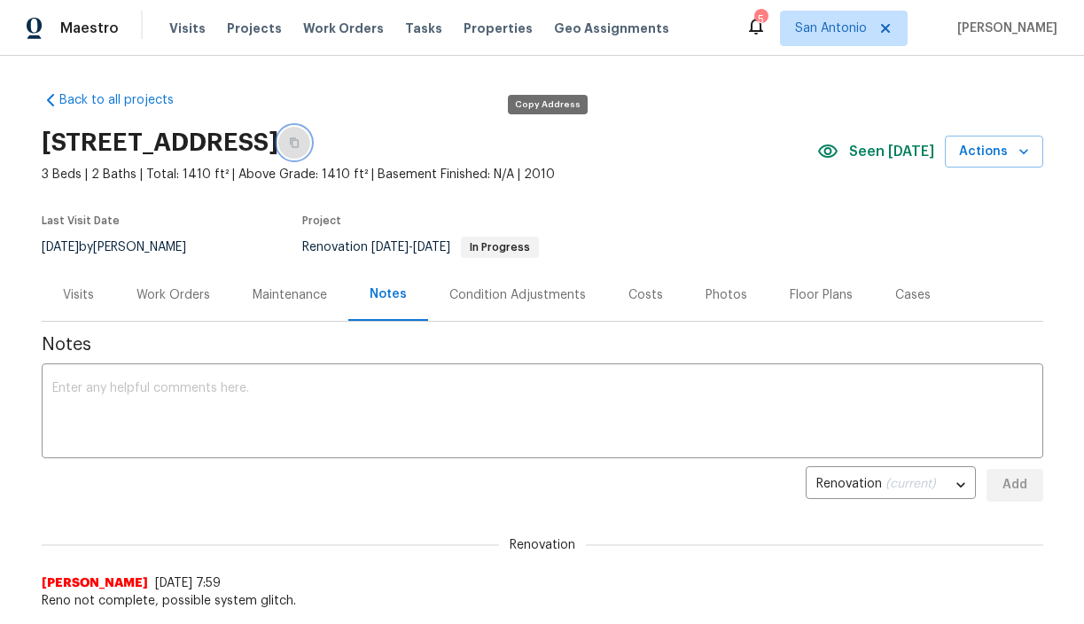
click at [300, 144] on icon "button" at bounding box center [294, 142] width 11 height 11
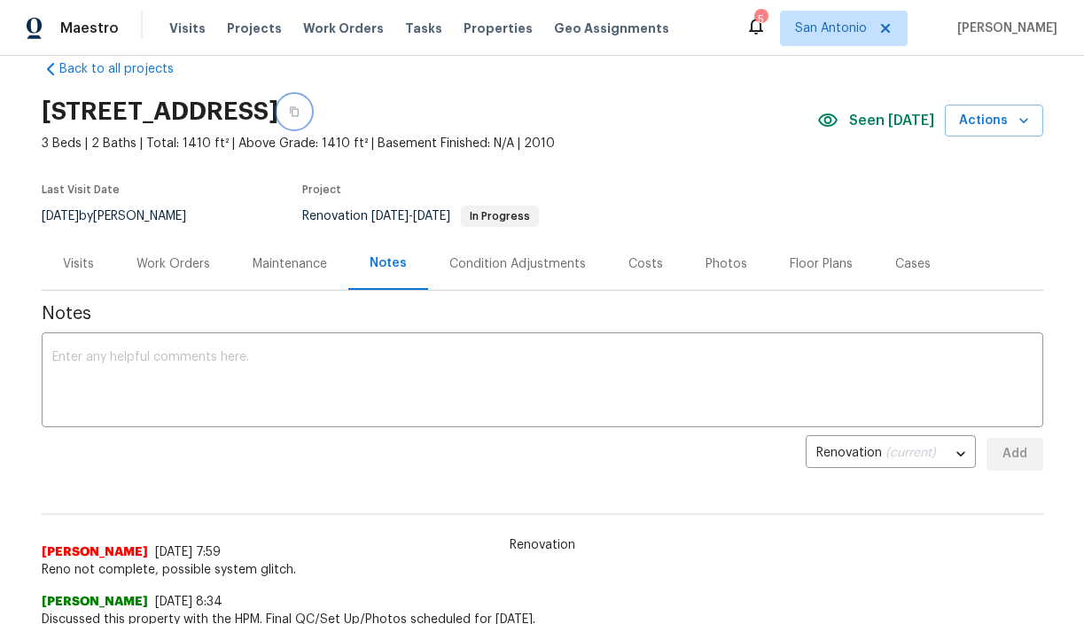
scroll to position [27, 0]
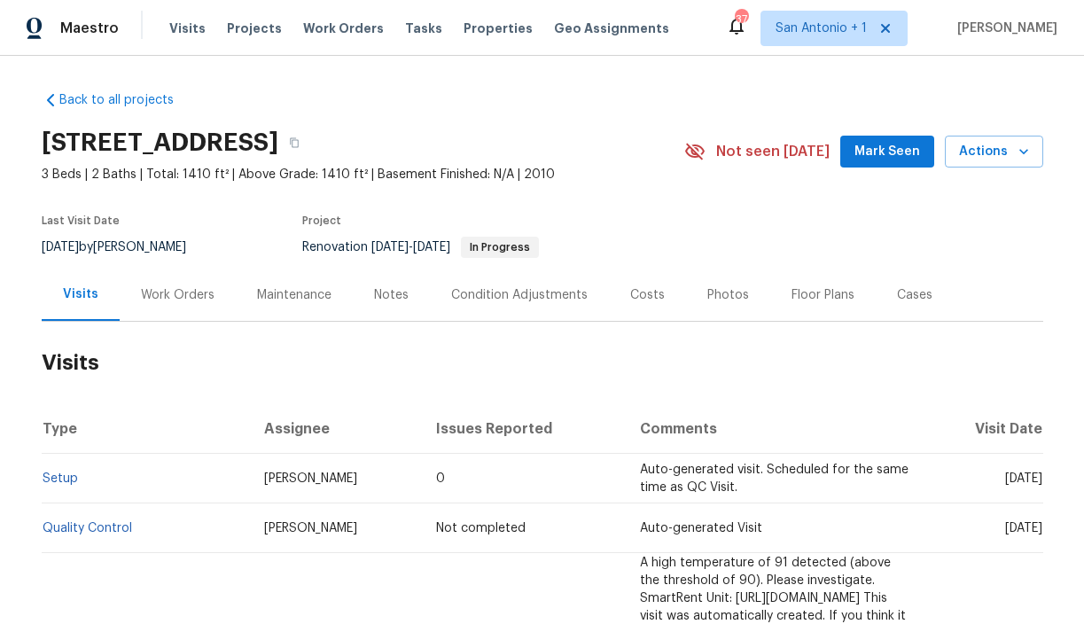
scroll to position [53, 0]
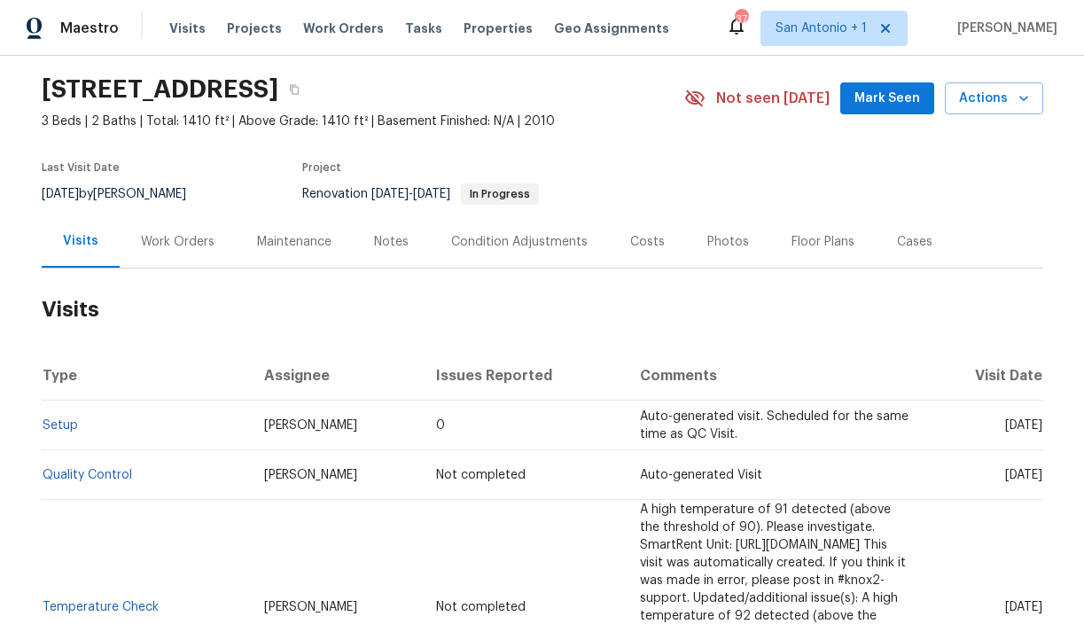
click at [863, 104] on span "Mark Seen" at bounding box center [887, 99] width 66 height 22
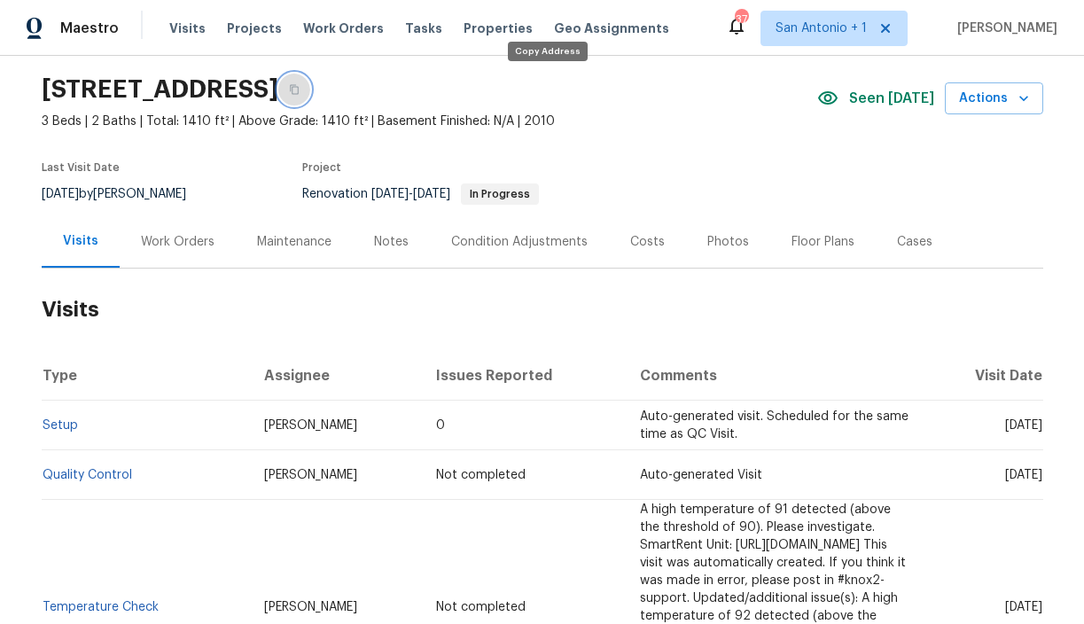
click at [299, 92] on icon "button" at bounding box center [294, 90] width 9 height 10
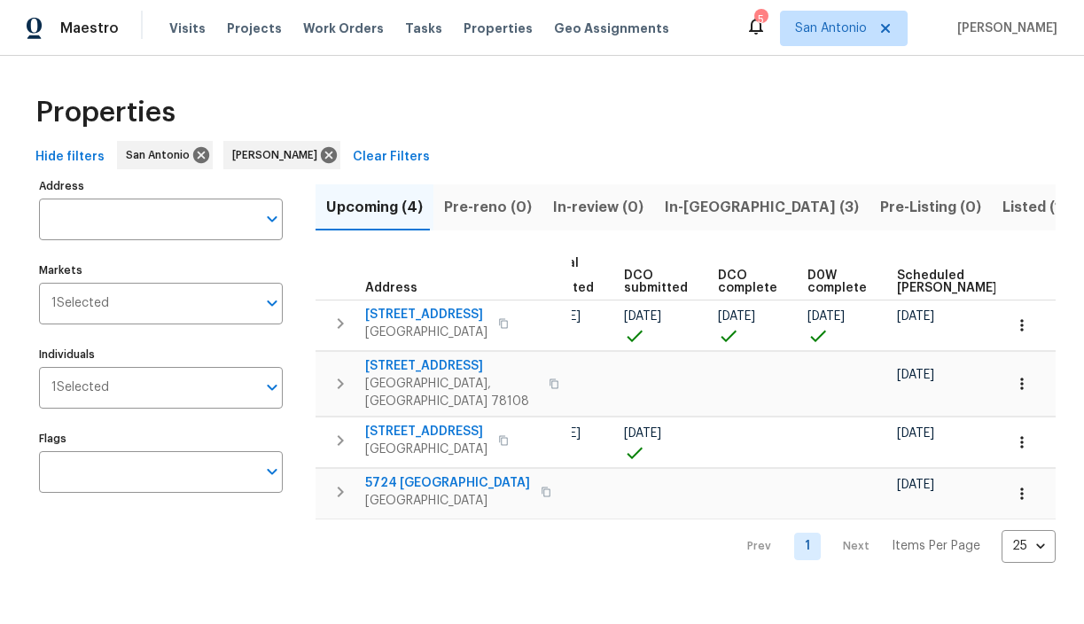
scroll to position [0, 387]
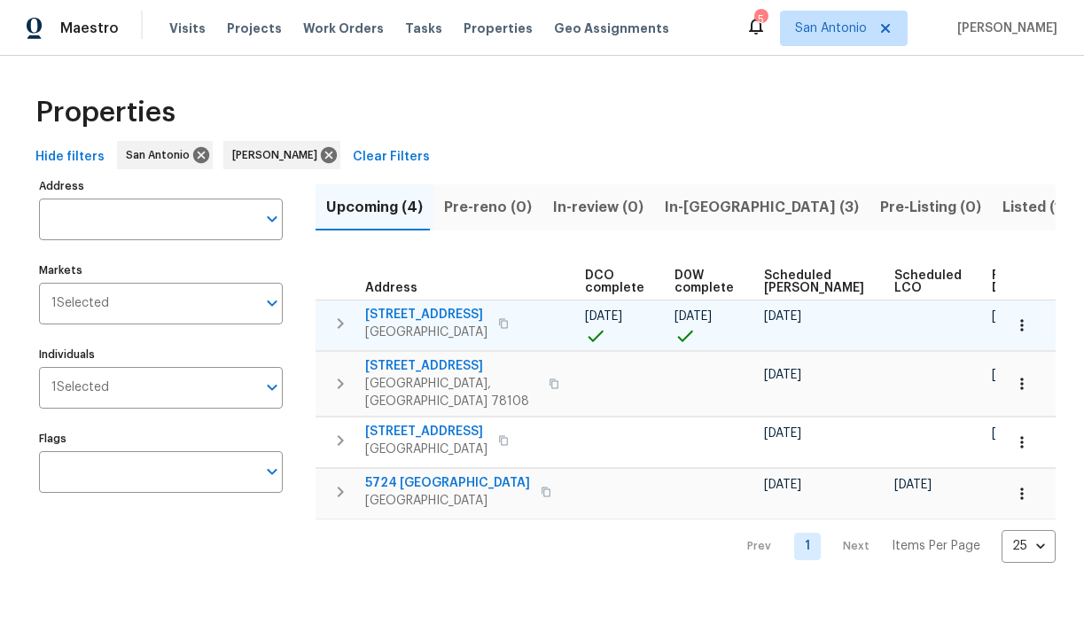
click at [342, 323] on icon "button" at bounding box center [341, 323] width 6 height 11
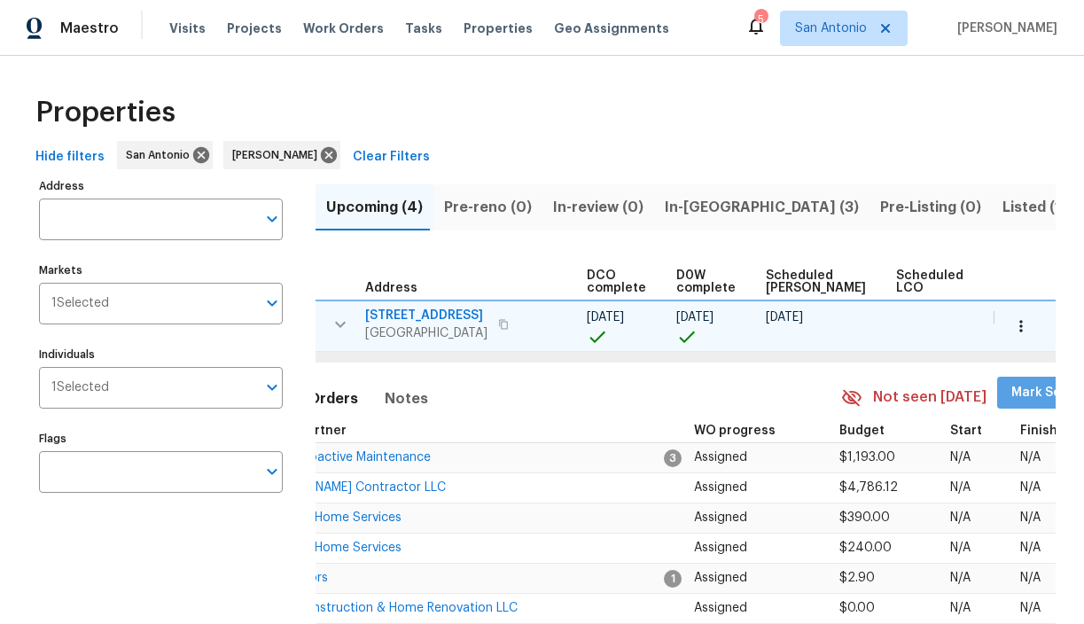
click at [1011, 401] on span "Mark Seen" at bounding box center [1044, 393] width 66 height 22
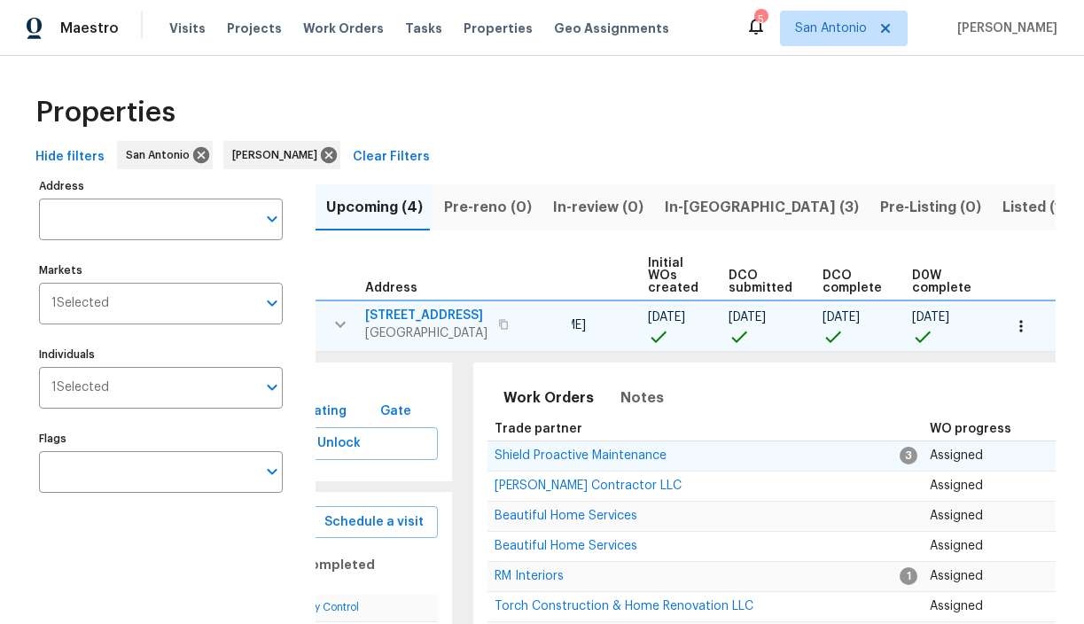
scroll to position [0, 0]
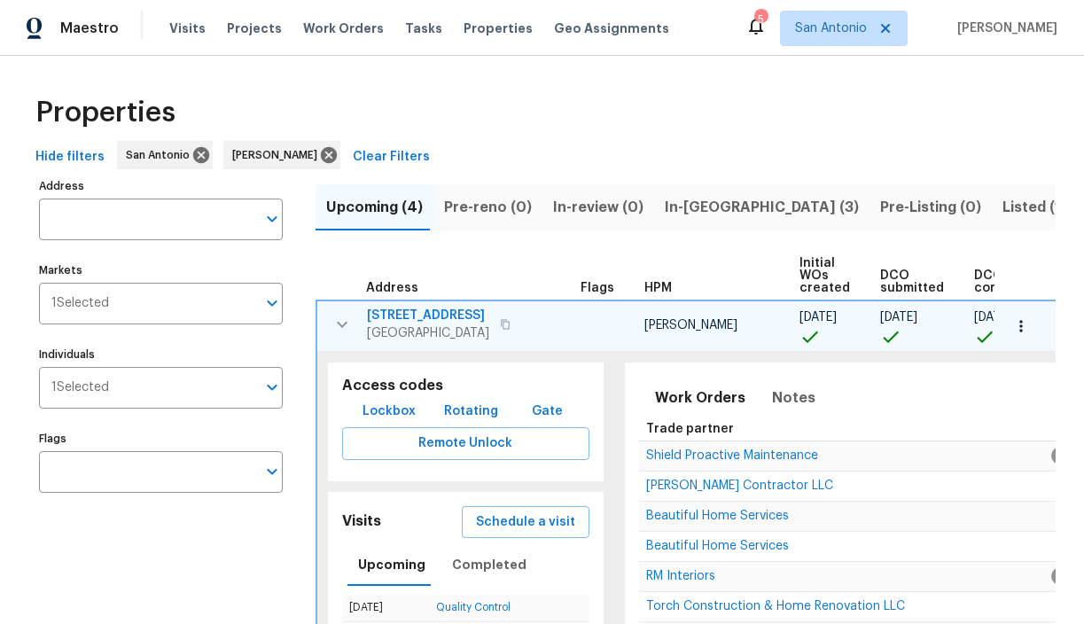
click at [686, 206] on span "In-[GEOGRAPHIC_DATA] (3)" at bounding box center [762, 207] width 194 height 25
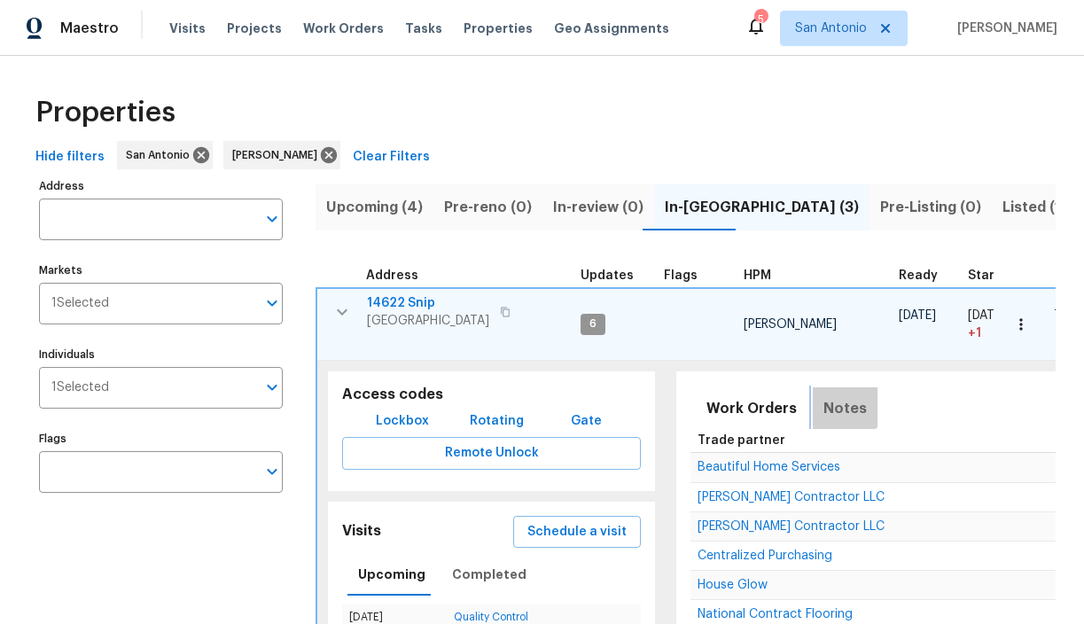
click at [832, 406] on span "Notes" at bounding box center [844, 408] width 43 height 25
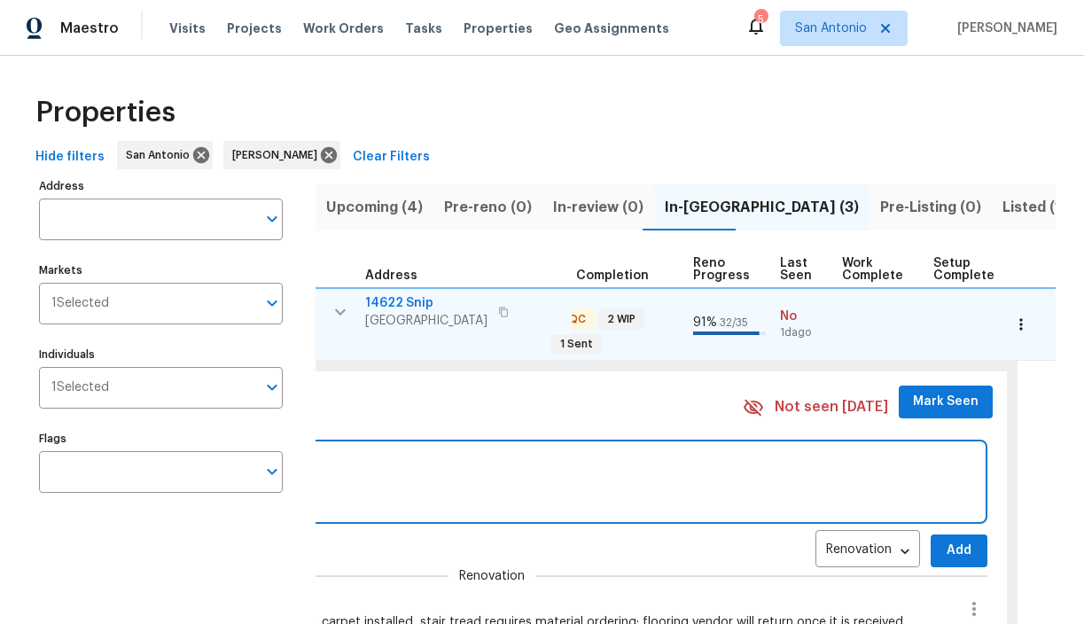
scroll to position [0, 789]
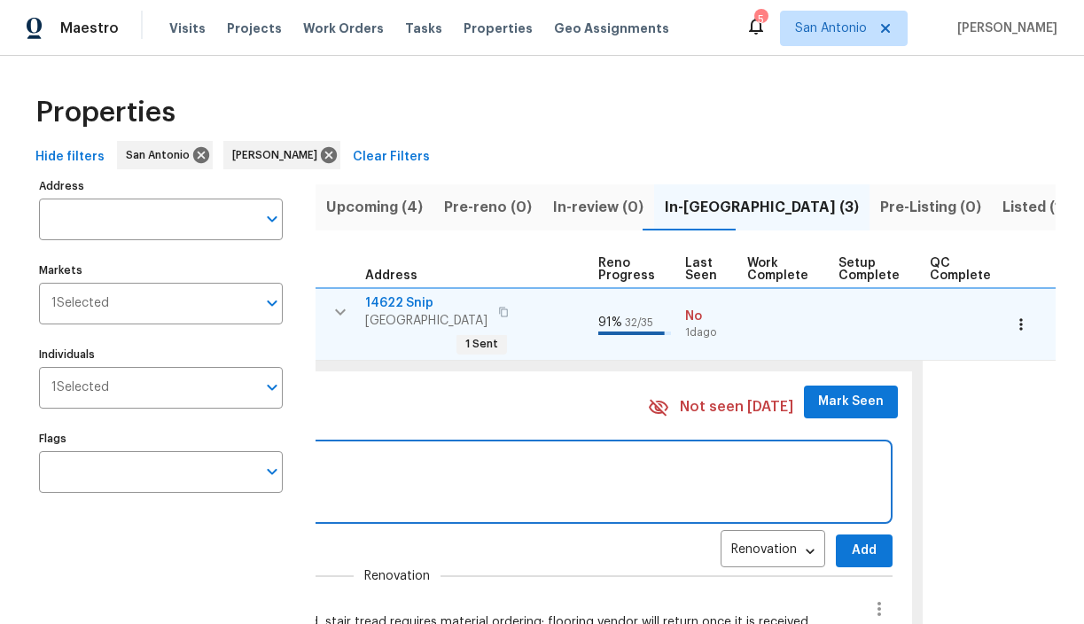
type textarea "closing out today"
click at [863, 551] on button "Add" at bounding box center [864, 550] width 57 height 33
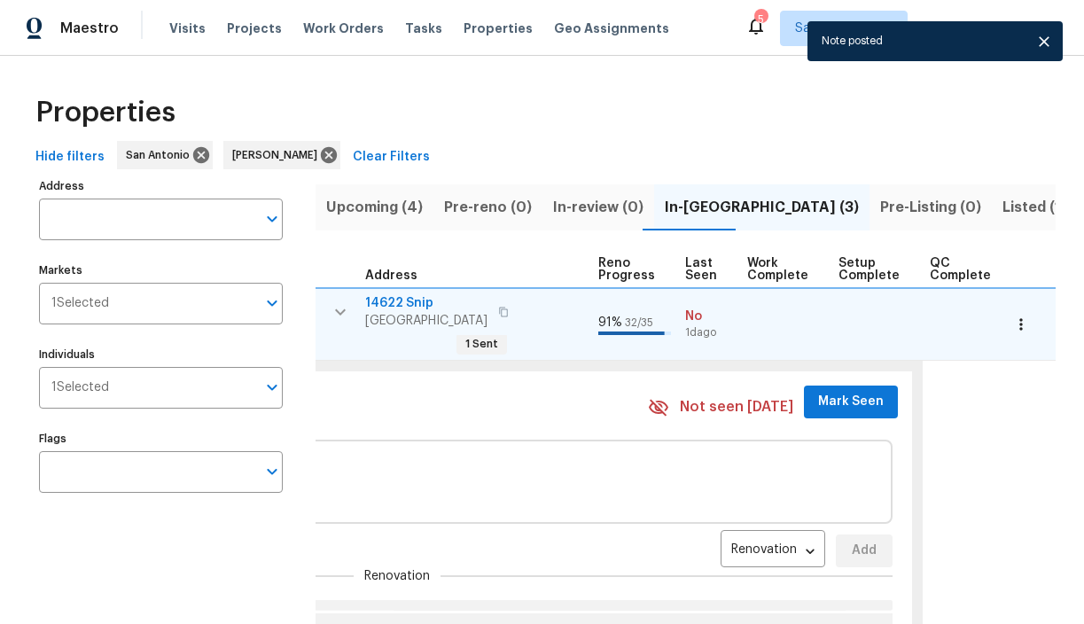
click at [854, 414] on button "Mark Seen" at bounding box center [851, 402] width 94 height 33
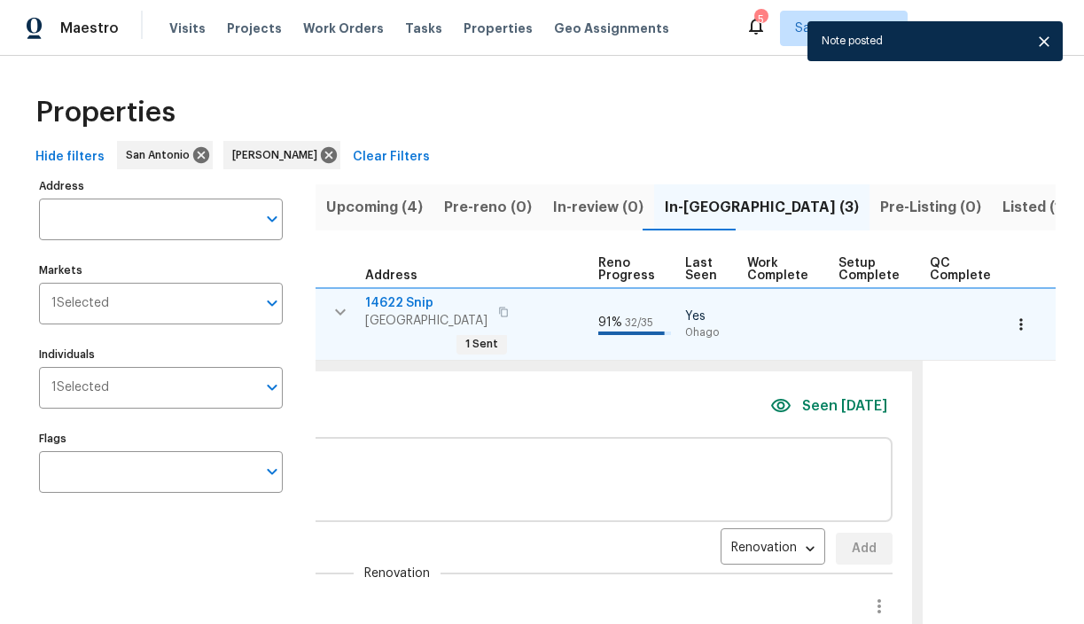
click at [340, 312] on icon "button" at bounding box center [340, 311] width 11 height 6
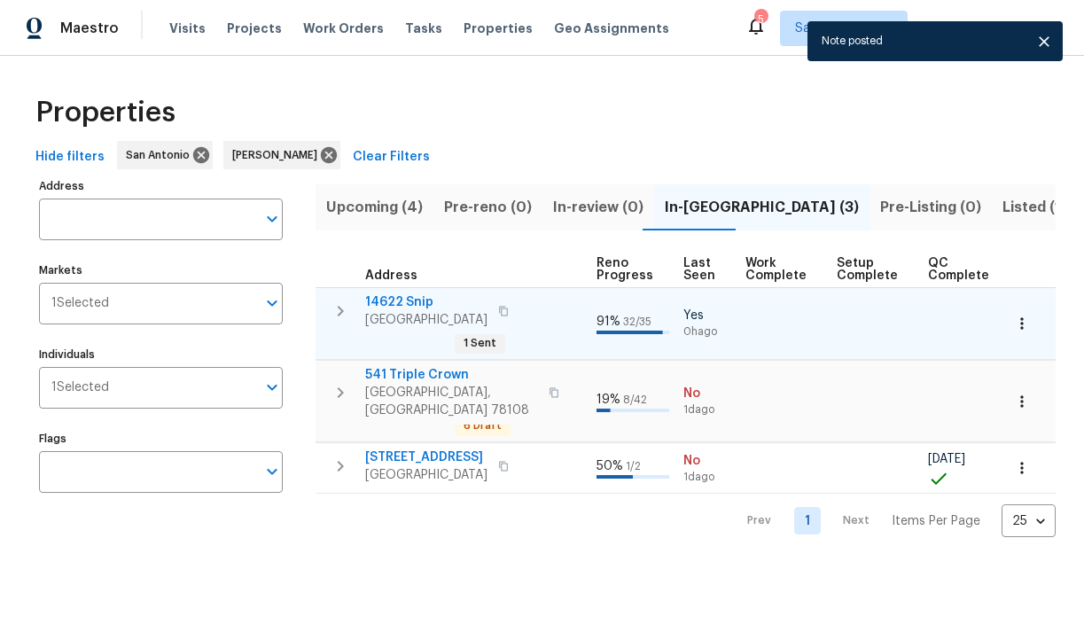
scroll to position [0, 785]
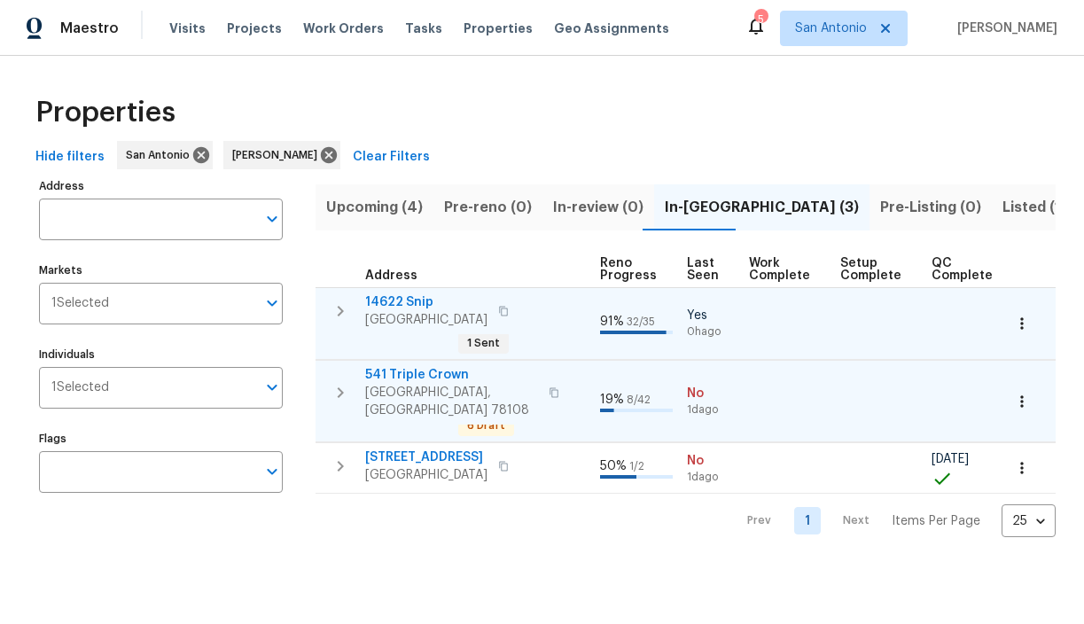
click at [337, 385] on icon "button" at bounding box center [340, 392] width 21 height 21
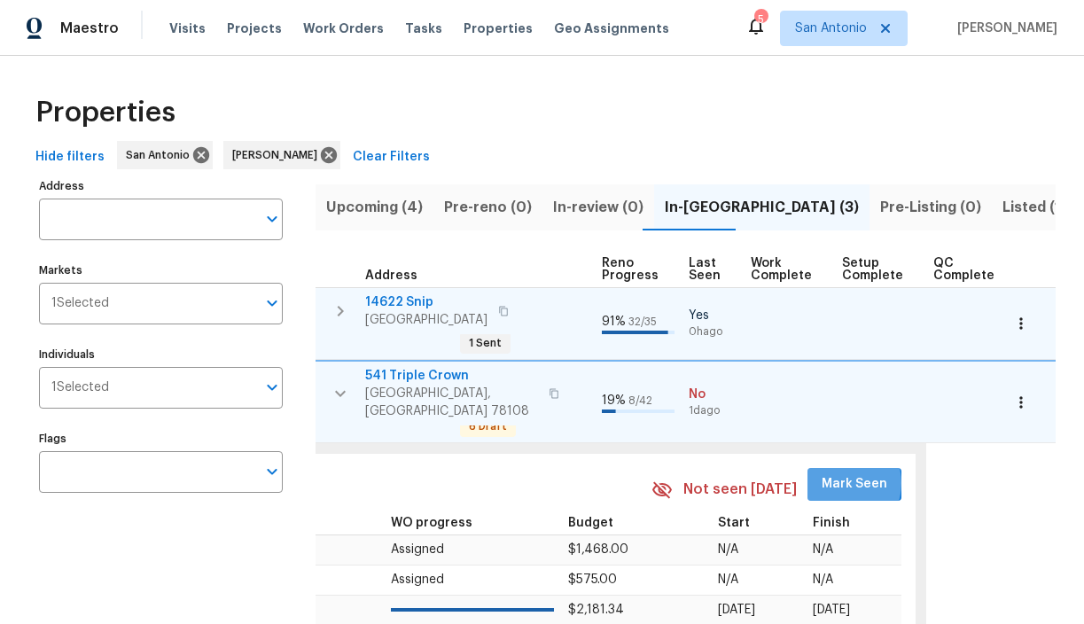
click at [822, 474] on span "Mark Seen" at bounding box center [855, 484] width 66 height 22
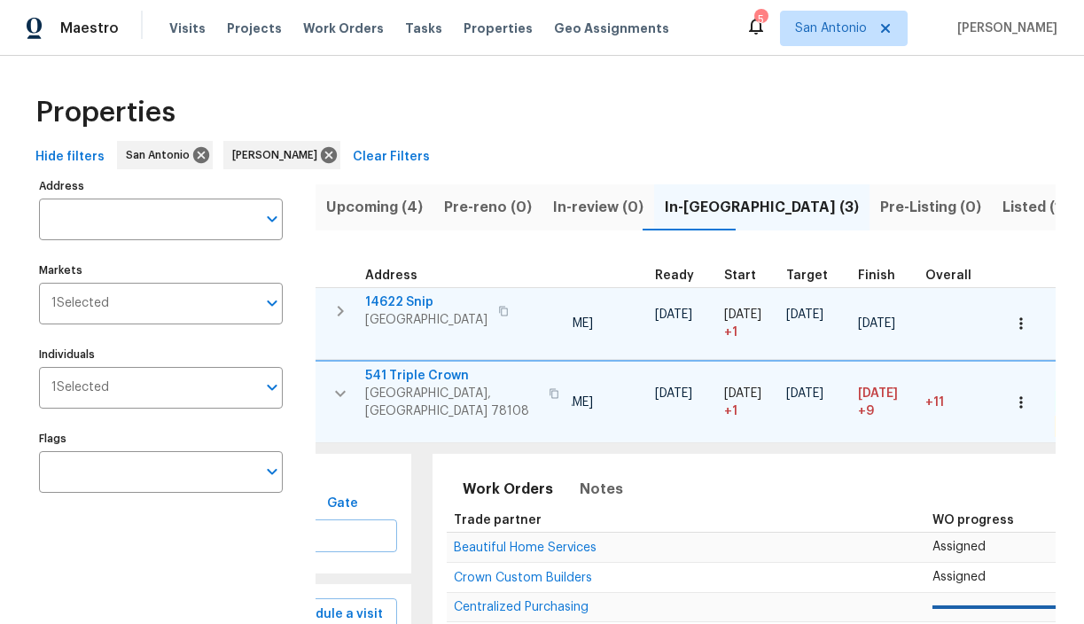
scroll to position [0, 240]
click at [596, 484] on span "Notes" at bounding box center [604, 489] width 43 height 25
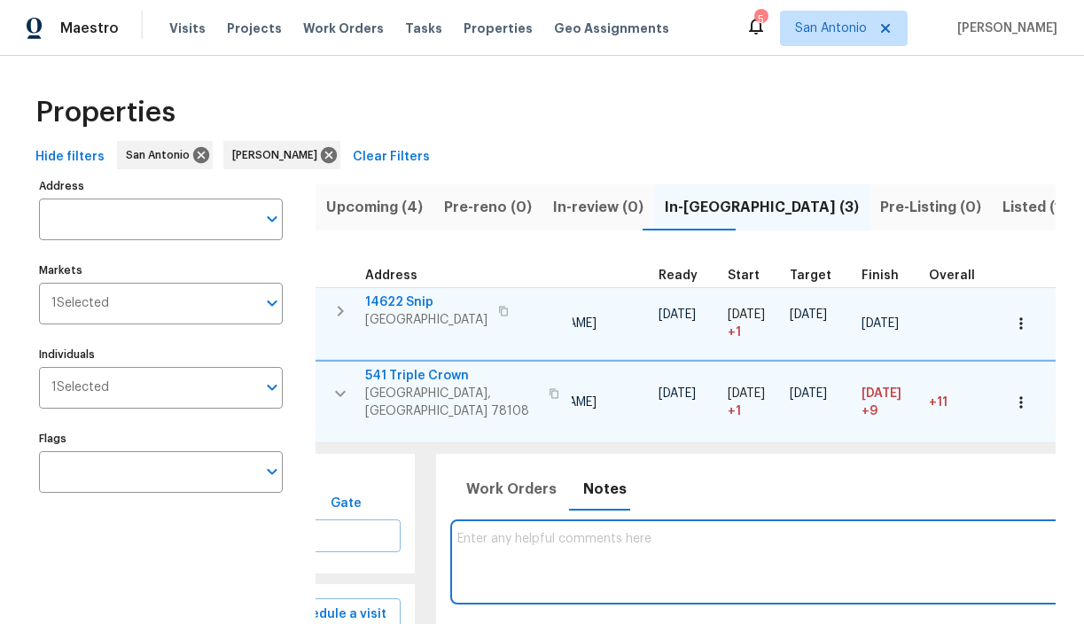
click at [575, 533] on textarea at bounding box center [945, 561] width 977 height 59
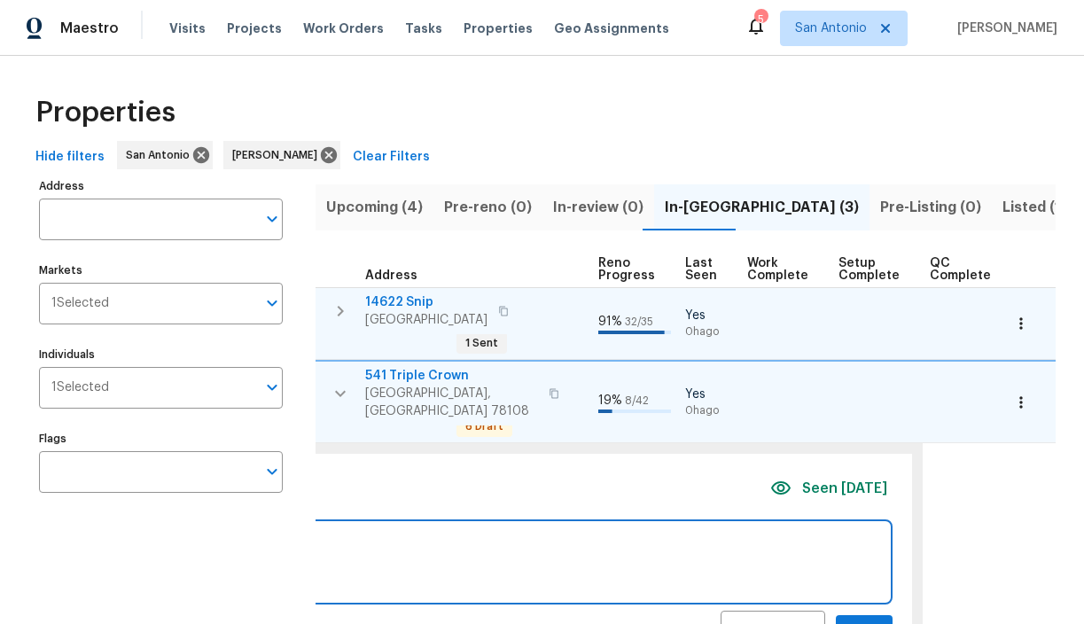
scroll to position [95, 0]
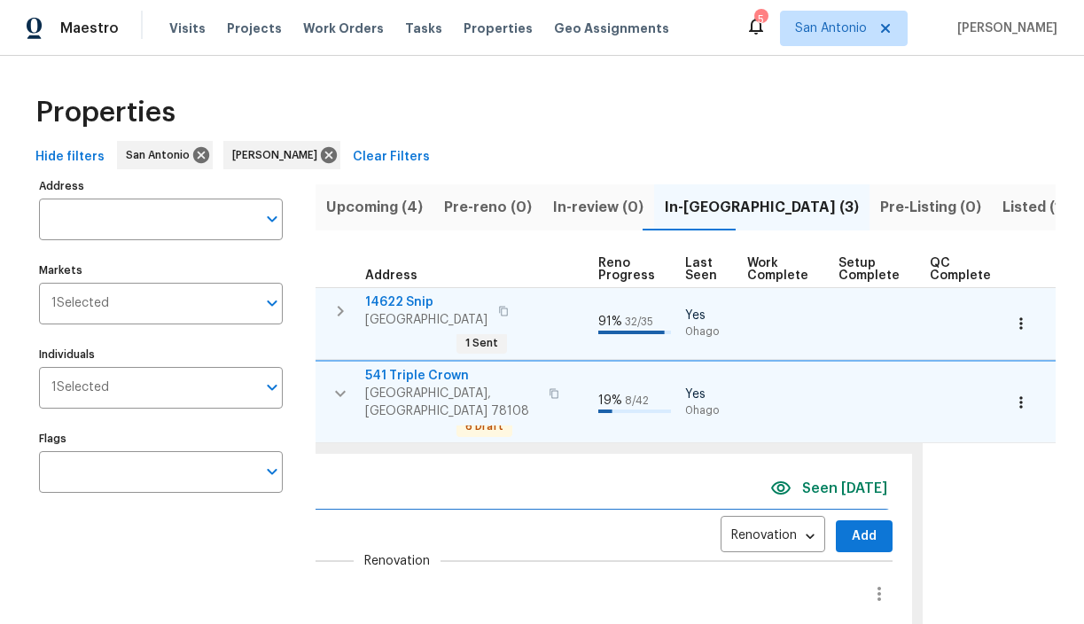
type textarea "plumbing in progress"
click at [850, 527] on span "Add" at bounding box center [864, 537] width 28 height 22
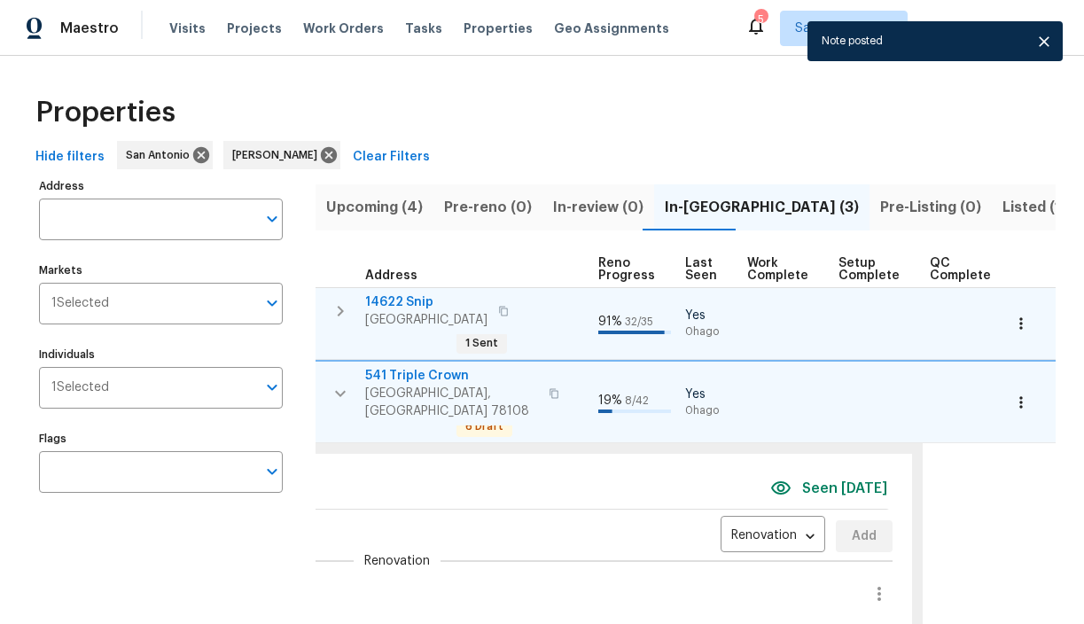
click at [339, 383] on icon "button" at bounding box center [340, 393] width 21 height 21
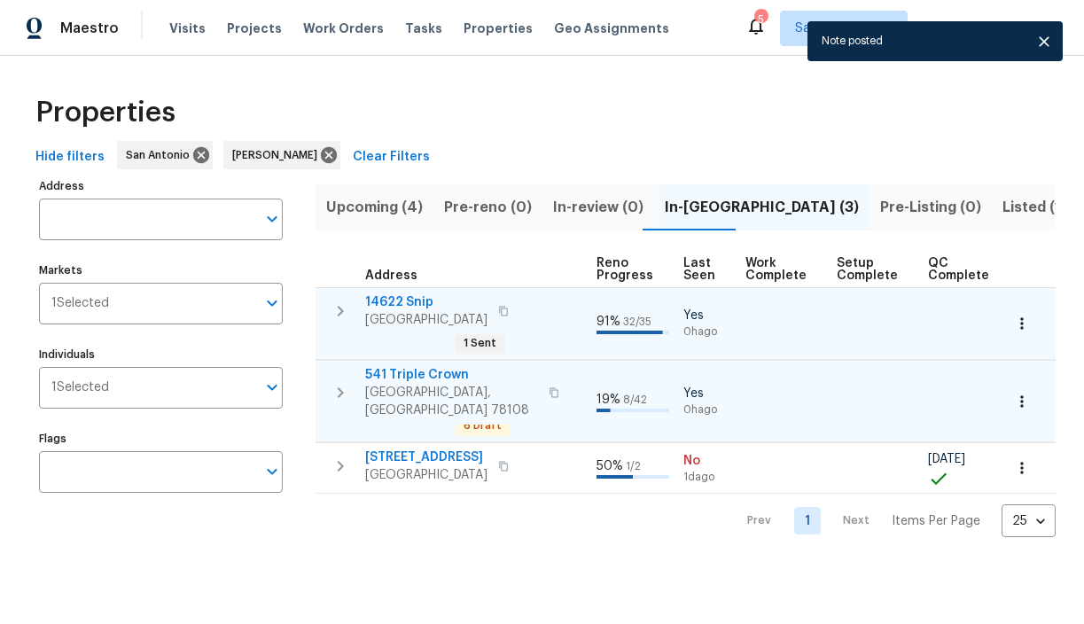
scroll to position [0, 785]
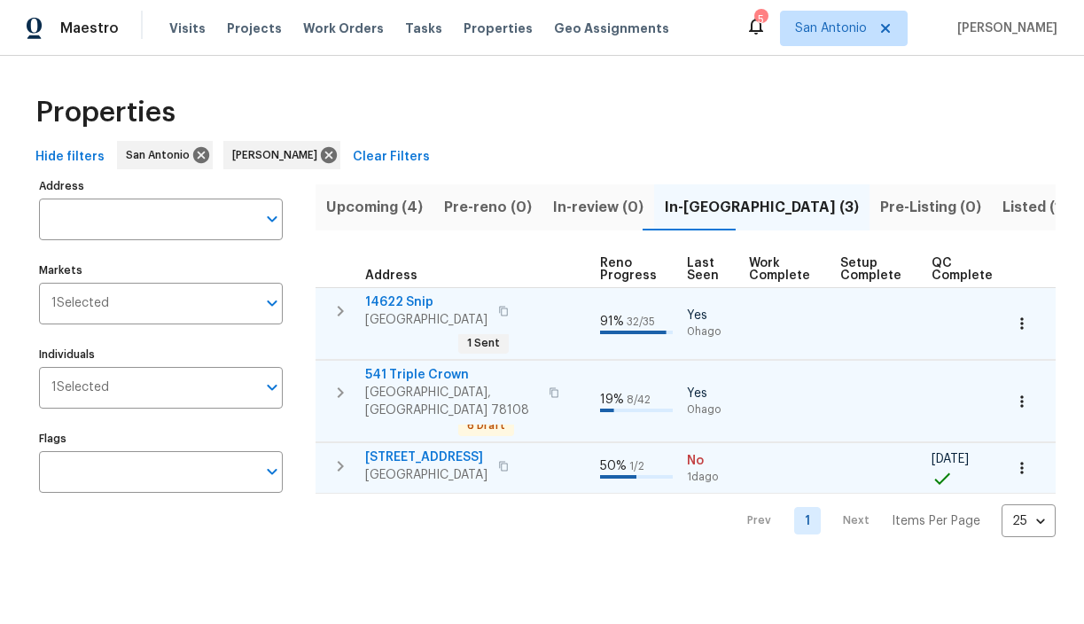
click at [339, 457] on icon "button" at bounding box center [340, 466] width 21 height 21
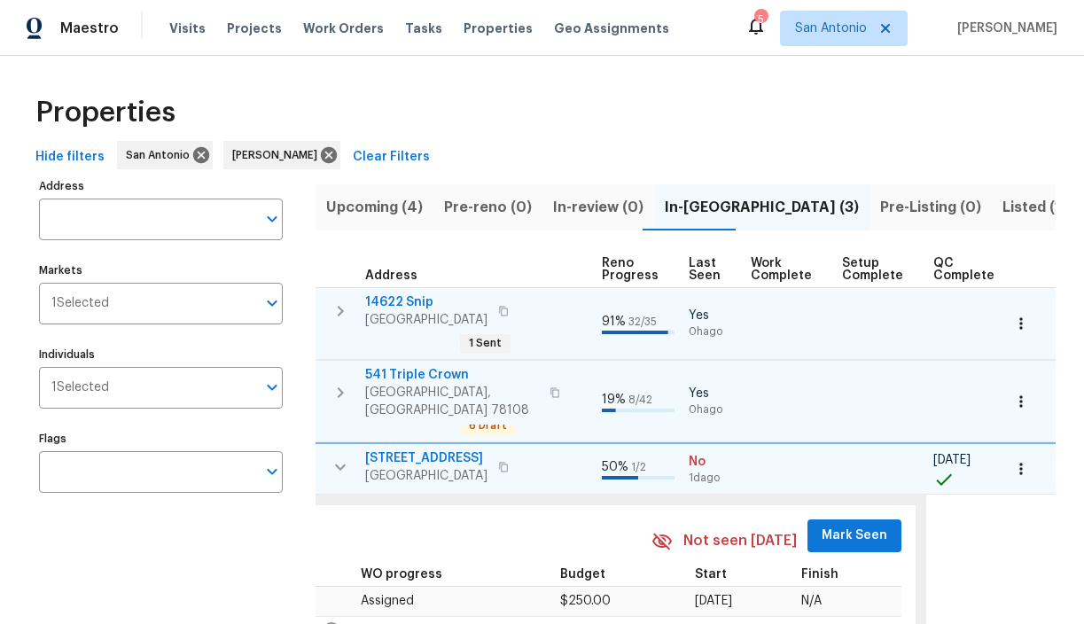
click at [822, 526] on span "Mark Seen" at bounding box center [855, 536] width 66 height 22
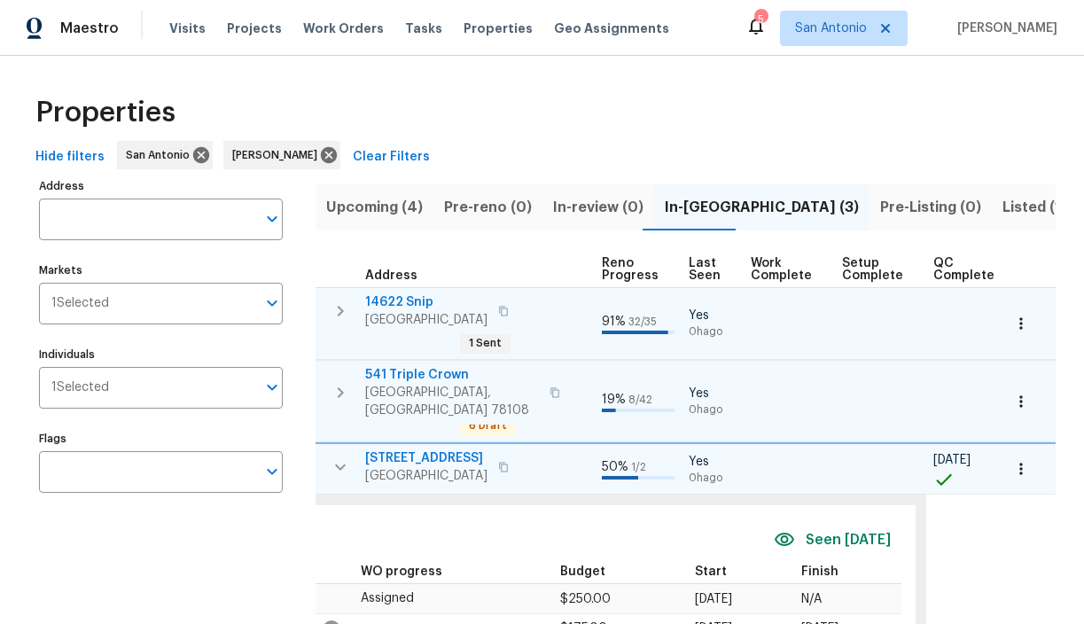
click at [335, 464] on icon "button" at bounding box center [340, 467] width 11 height 6
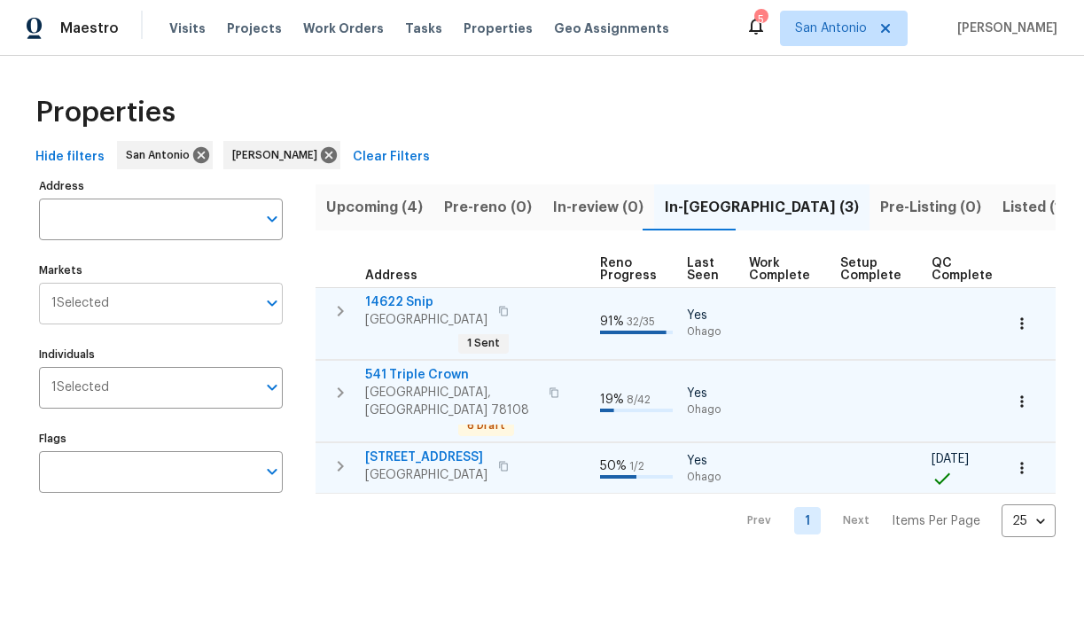
click at [257, 306] on div "1 Selected Markets" at bounding box center [161, 304] width 244 height 42
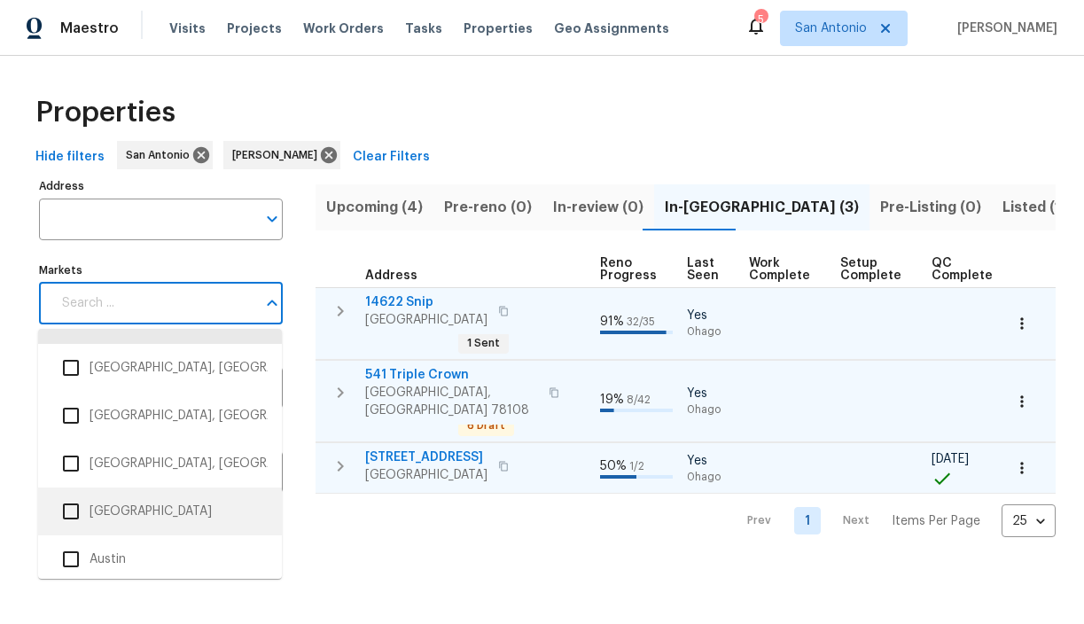
scroll to position [47, 0]
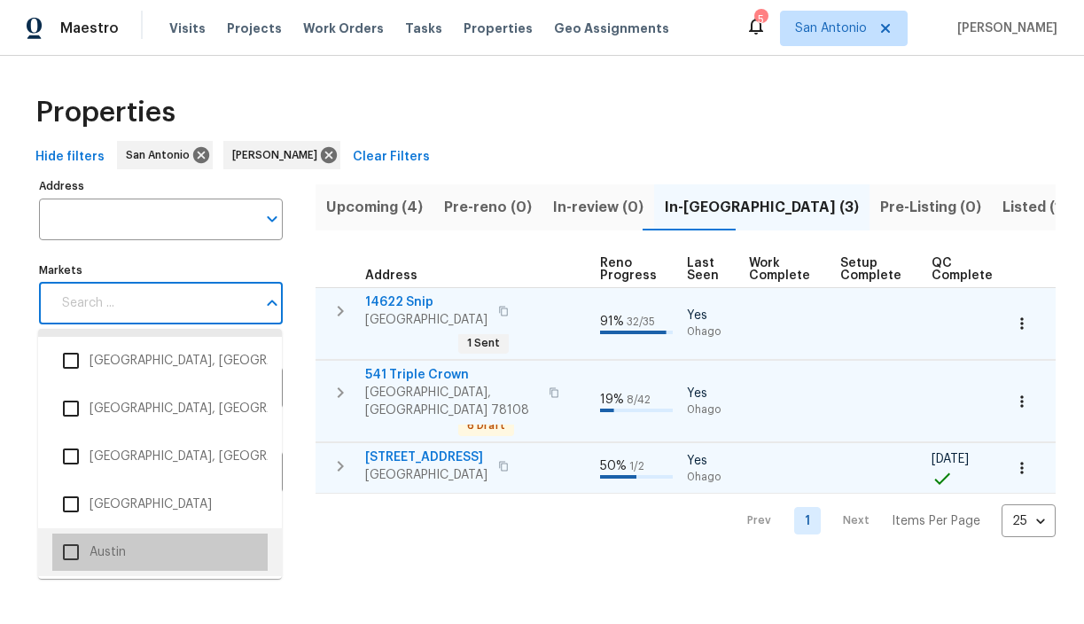
click at [109, 548] on li "Austin" at bounding box center [159, 551] width 215 height 37
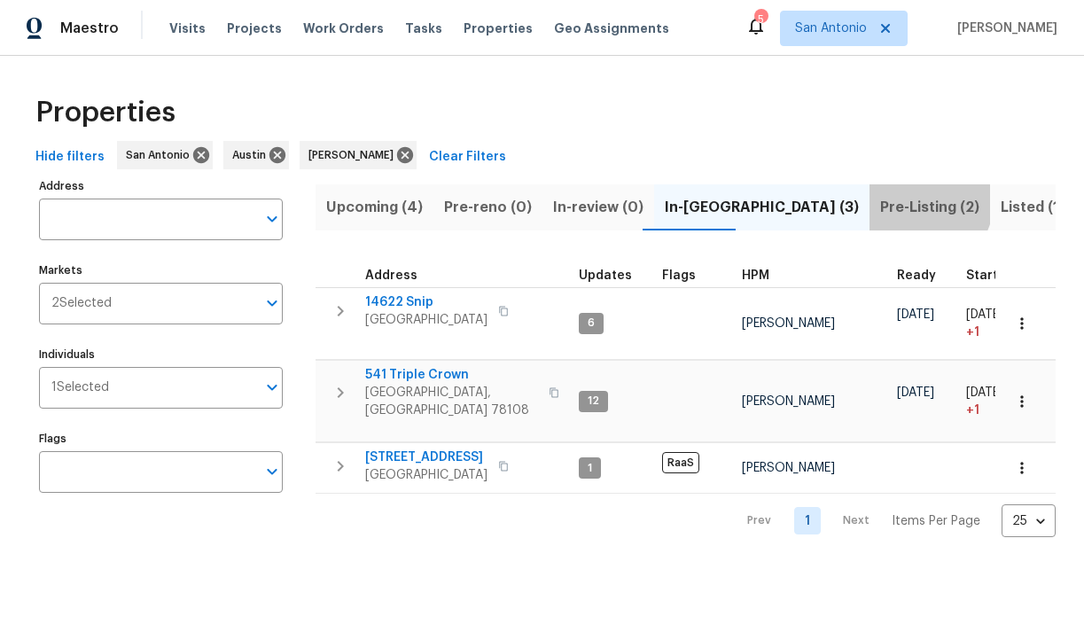
click at [880, 201] on span "Pre-Listing (2)" at bounding box center [929, 207] width 99 height 25
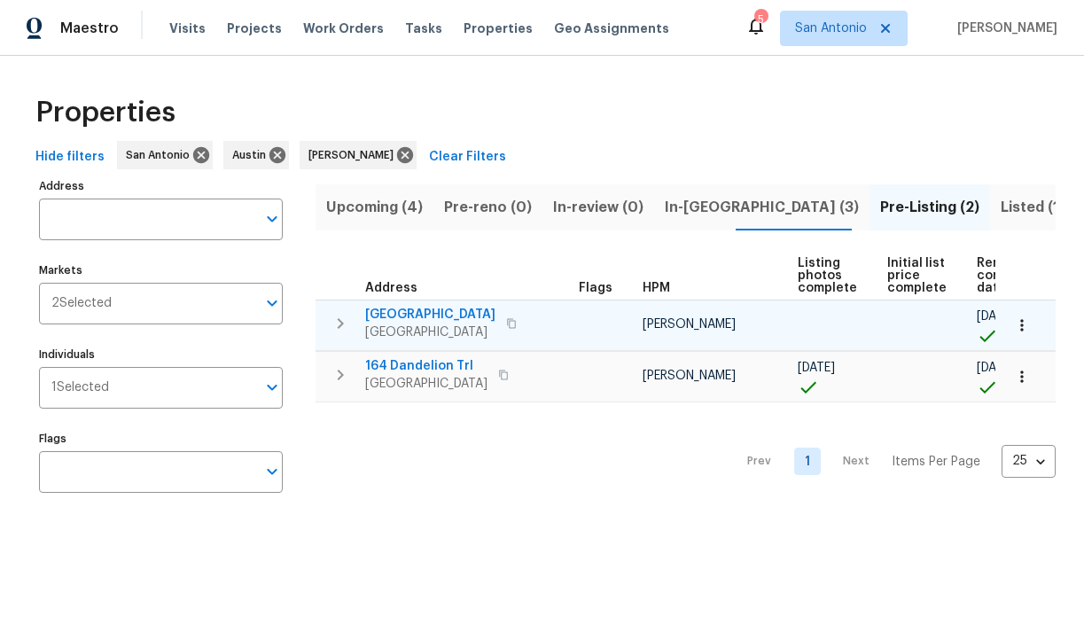
click at [340, 322] on icon "button" at bounding box center [341, 323] width 6 height 11
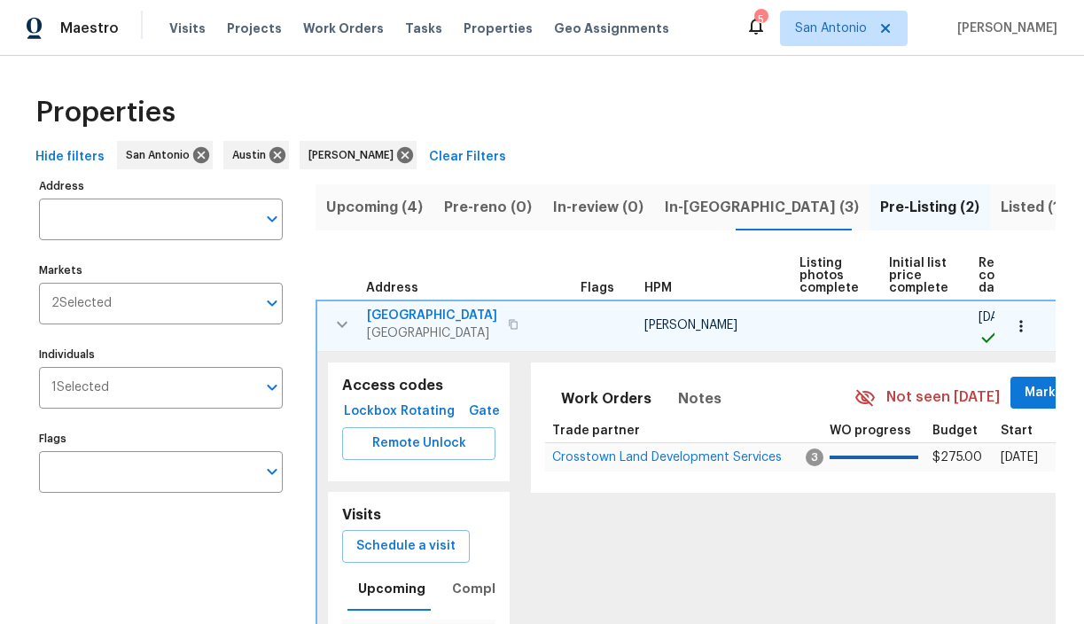
scroll to position [0, 63]
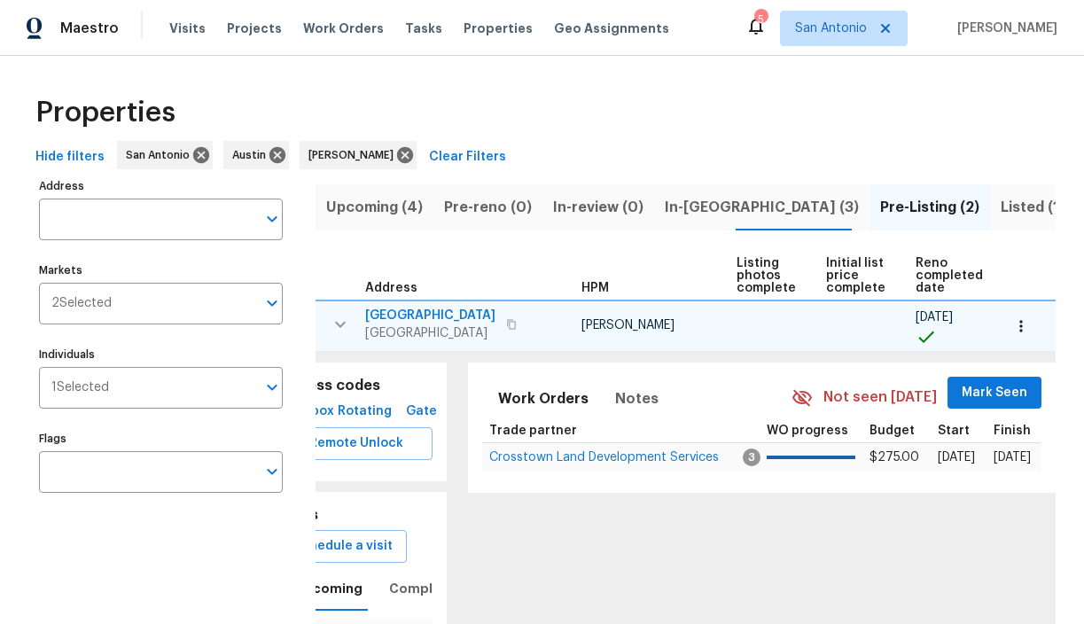
click at [977, 390] on span "Mark Seen" at bounding box center [995, 393] width 66 height 22
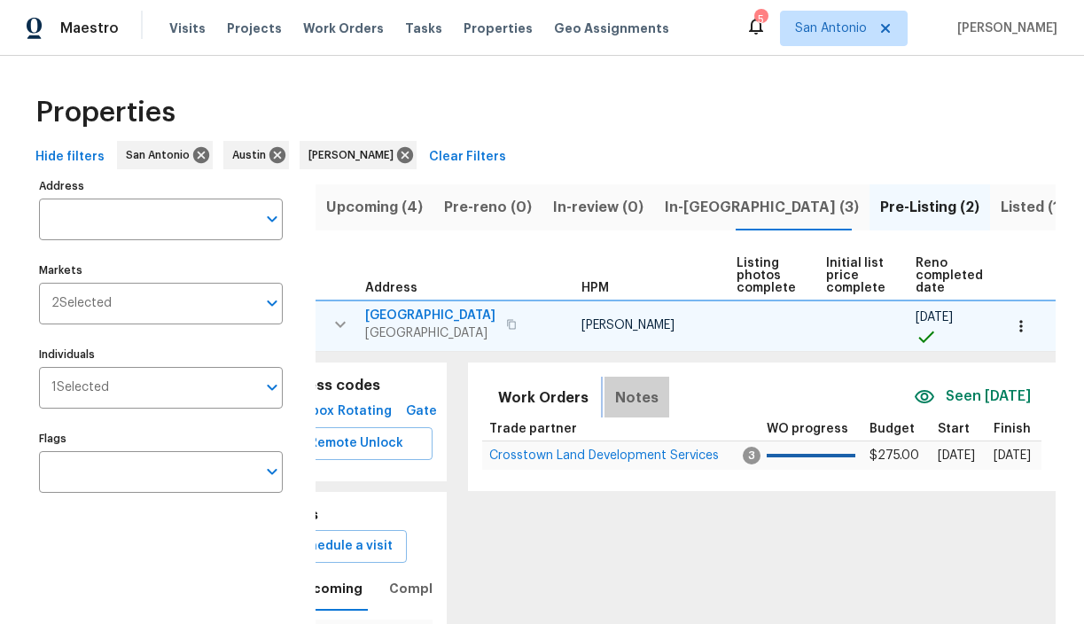
click at [631, 400] on span "Notes" at bounding box center [636, 398] width 43 height 25
